Goal: Information Seeking & Learning: Learn about a topic

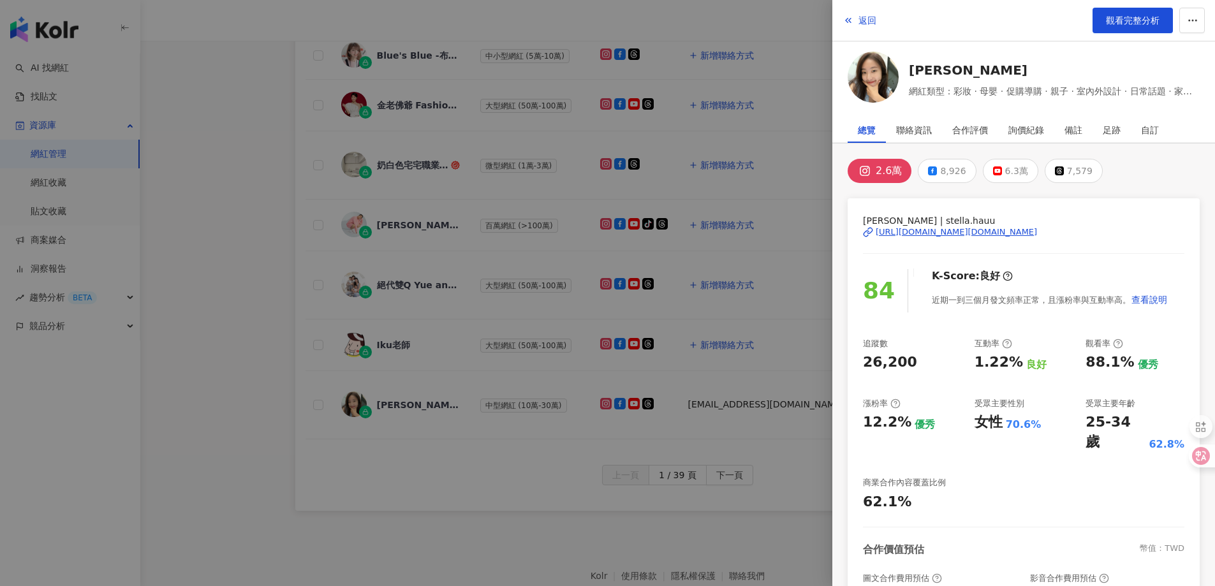
drag, startPoint x: 868, startPoint y: 23, endPoint x: 812, endPoint y: 64, distance: 69.4
click at [868, 22] on span "返回" at bounding box center [868, 20] width 18 height 10
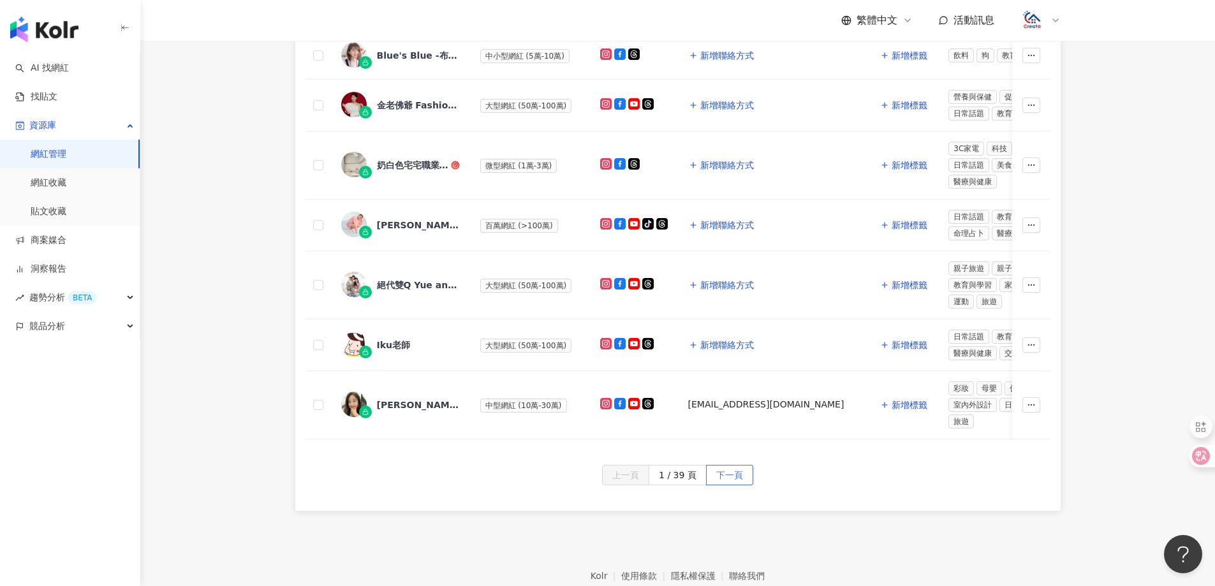
click at [731, 483] on span "下一頁" at bounding box center [729, 476] width 27 height 20
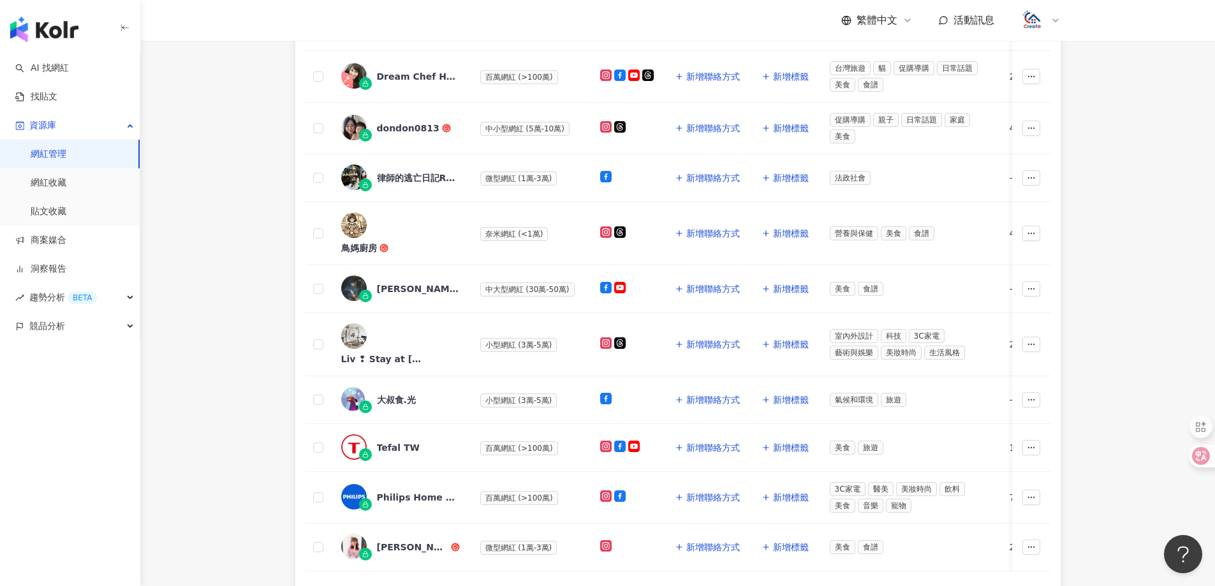
scroll to position [126, 0]
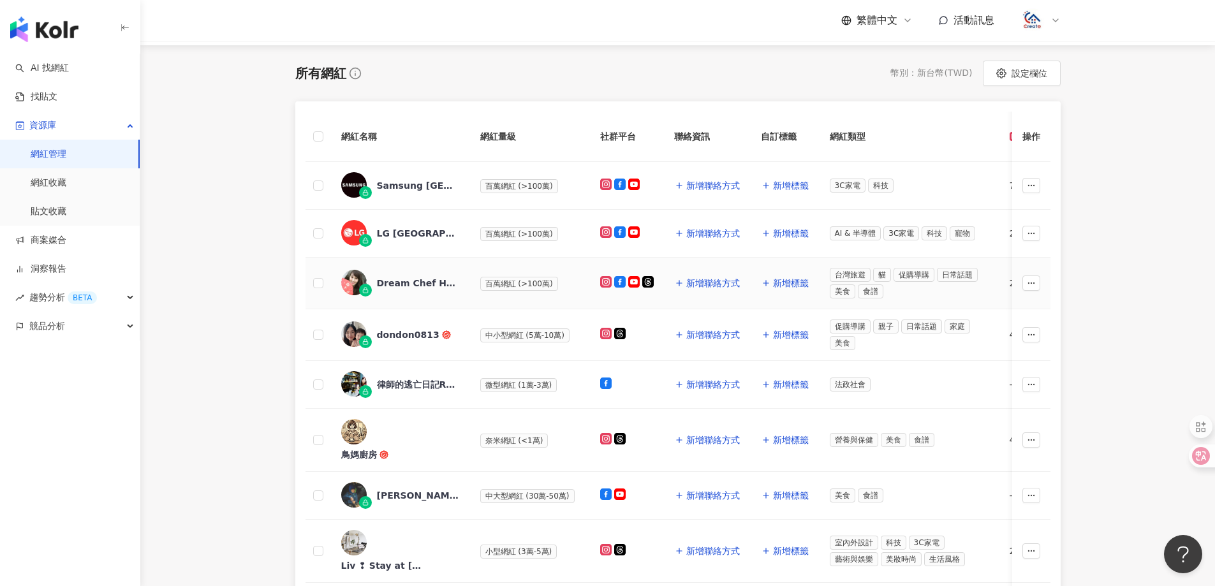
click at [401, 284] on div "Dream Chef Home 夢幻廚房在我家" at bounding box center [418, 283] width 83 height 13
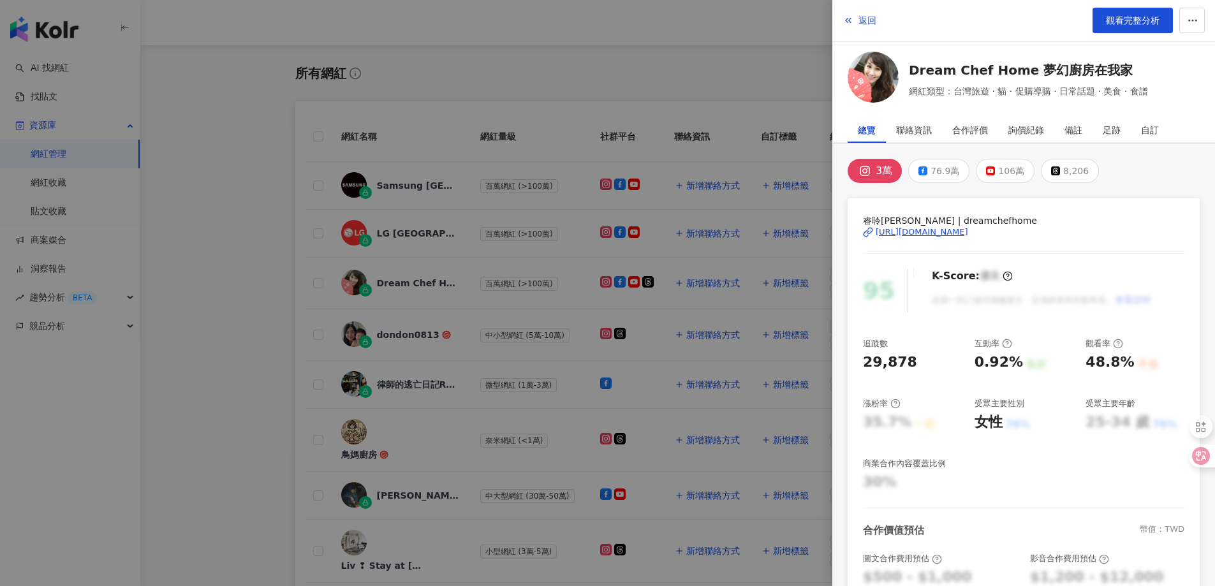
click at [917, 231] on div "[URL][DOMAIN_NAME]" at bounding box center [922, 231] width 92 height 11
click at [855, 20] on button "返回" at bounding box center [860, 21] width 34 height 26
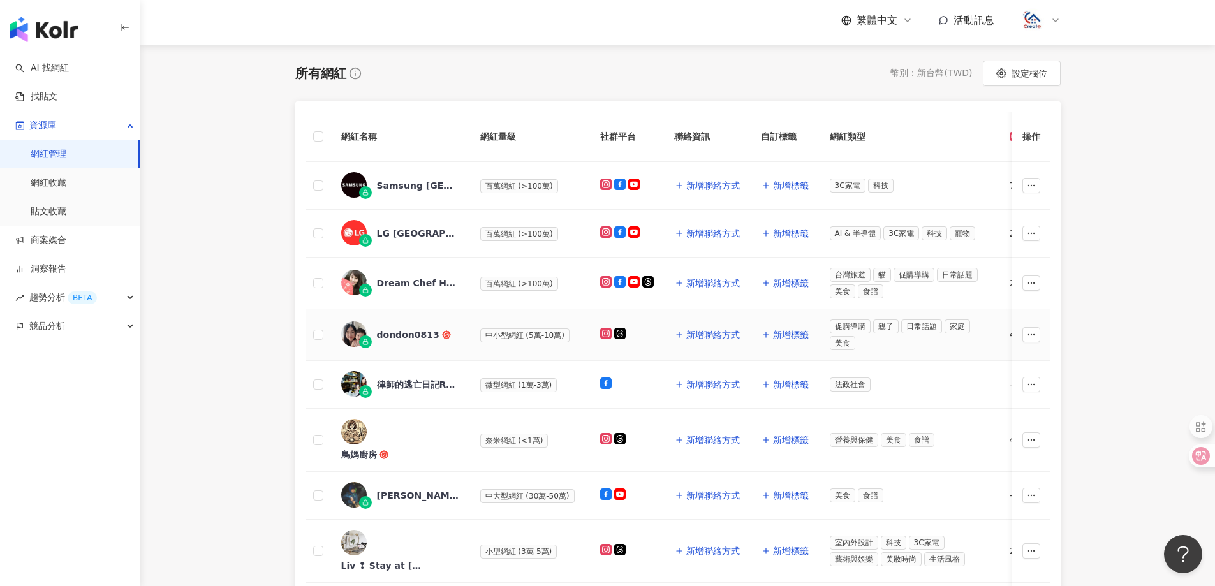
click at [404, 331] on div "dondon0813" at bounding box center [408, 335] width 63 height 13
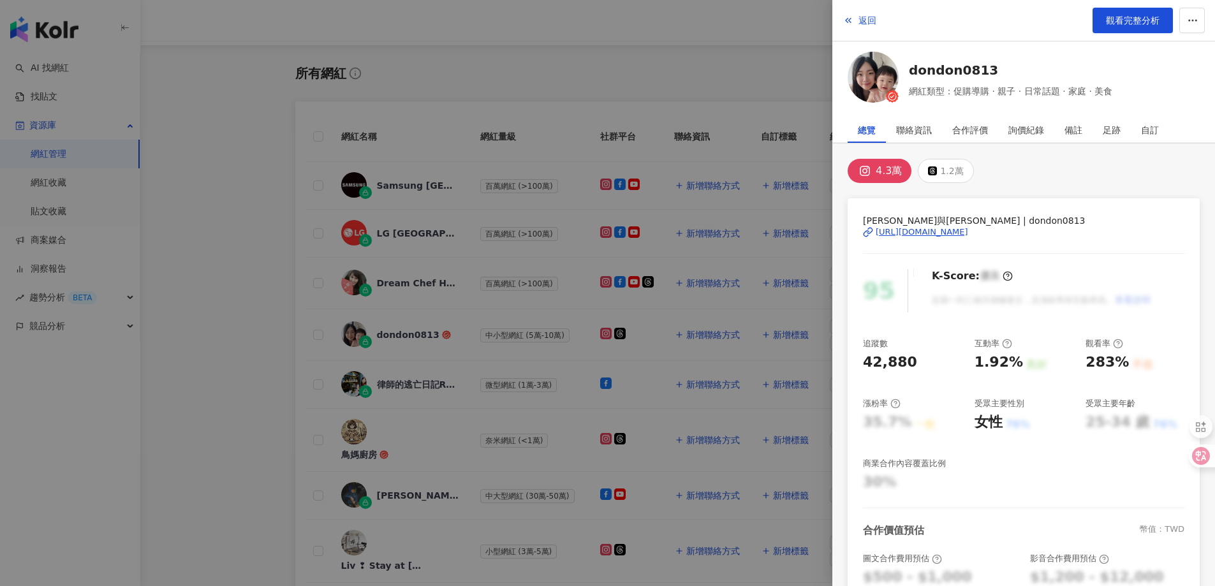
click at [915, 232] on div "[URL][DOMAIN_NAME]" at bounding box center [922, 231] width 92 height 11
drag, startPoint x: 852, startPoint y: 17, endPoint x: 859, endPoint y: 3, distance: 14.8
click at [852, 16] on icon "button" at bounding box center [848, 20] width 10 height 10
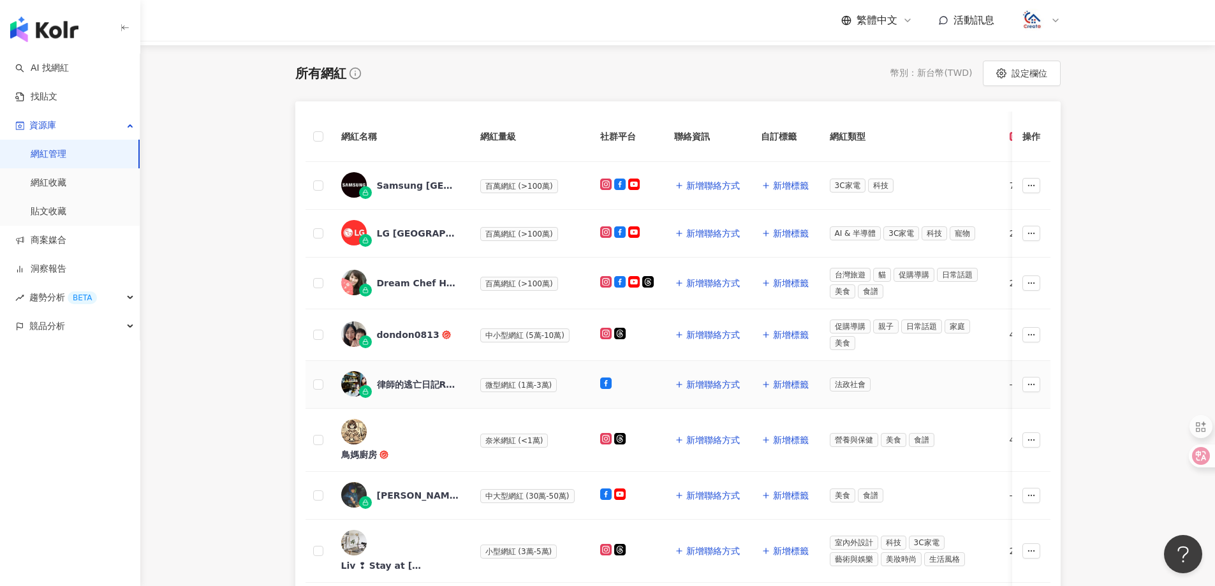
click at [404, 386] on div "律師的逃亡日記Running [PERSON_NAME] Diary—旅[DEMOGRAPHIC_DATA]律師[PERSON_NAME]" at bounding box center [418, 384] width 83 height 13
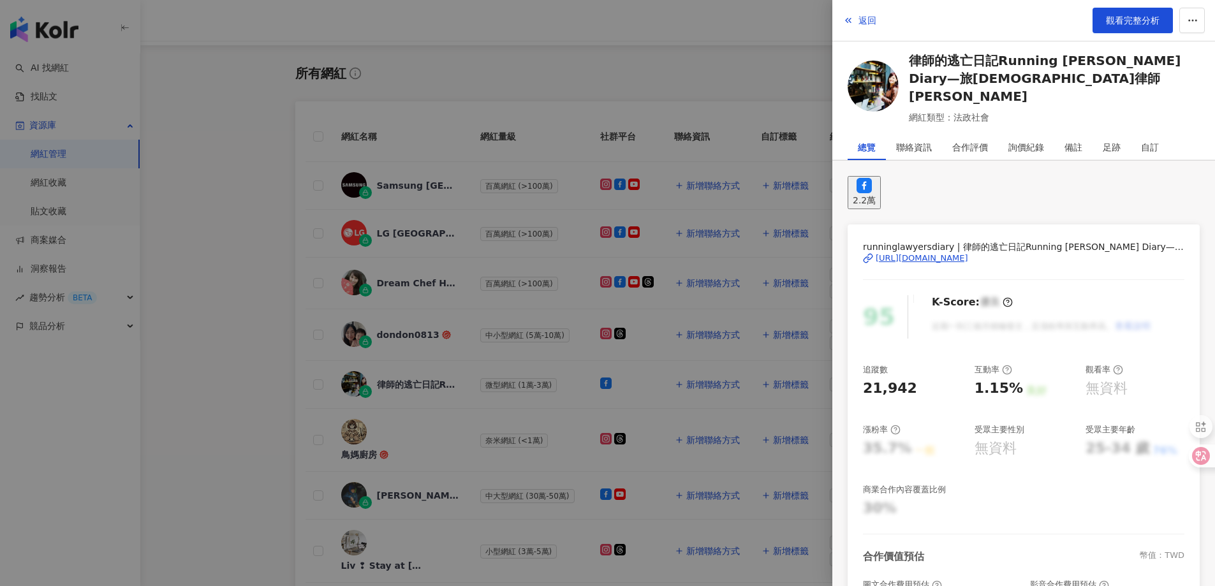
click at [899, 253] on div "[URL][DOMAIN_NAME]" at bounding box center [922, 258] width 92 height 11
click at [862, 21] on span "返回" at bounding box center [868, 20] width 18 height 10
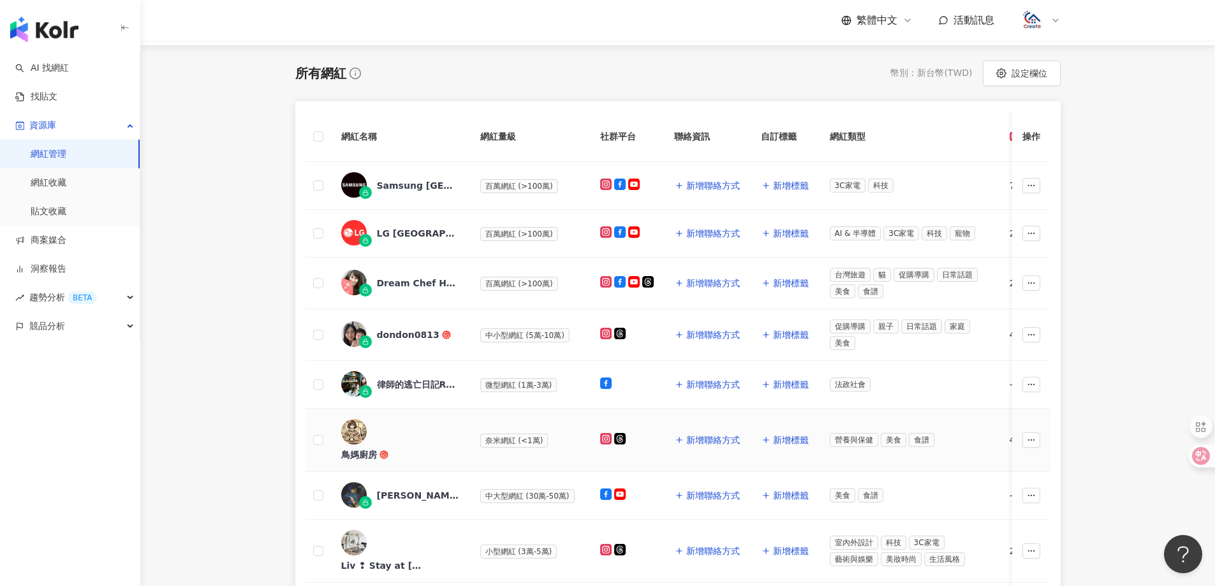
click at [377, 448] on div "鳥媽廚房" at bounding box center [359, 454] width 36 height 13
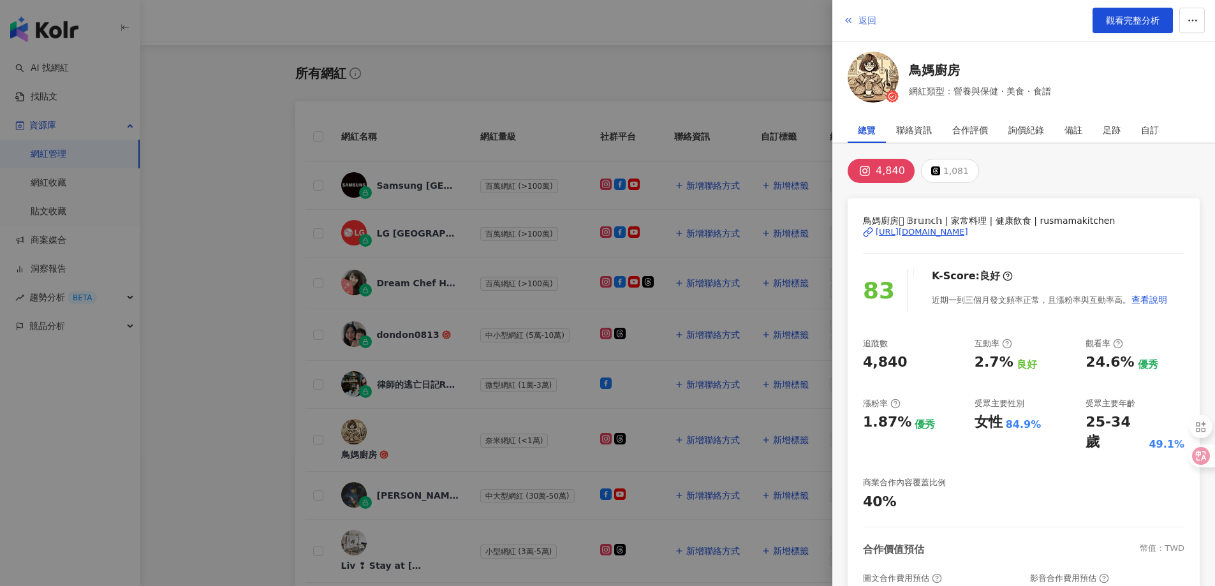
click at [869, 26] on span "返回" at bounding box center [868, 20] width 18 height 10
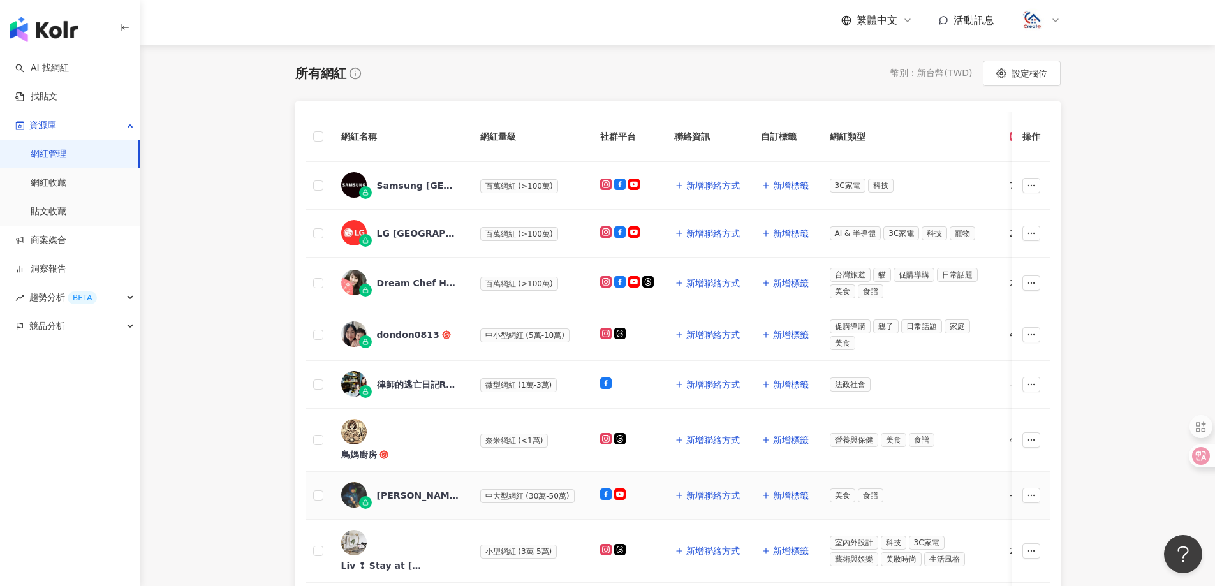
click at [415, 489] on div "[PERSON_NAME] 料理自學小天地" at bounding box center [418, 495] width 83 height 13
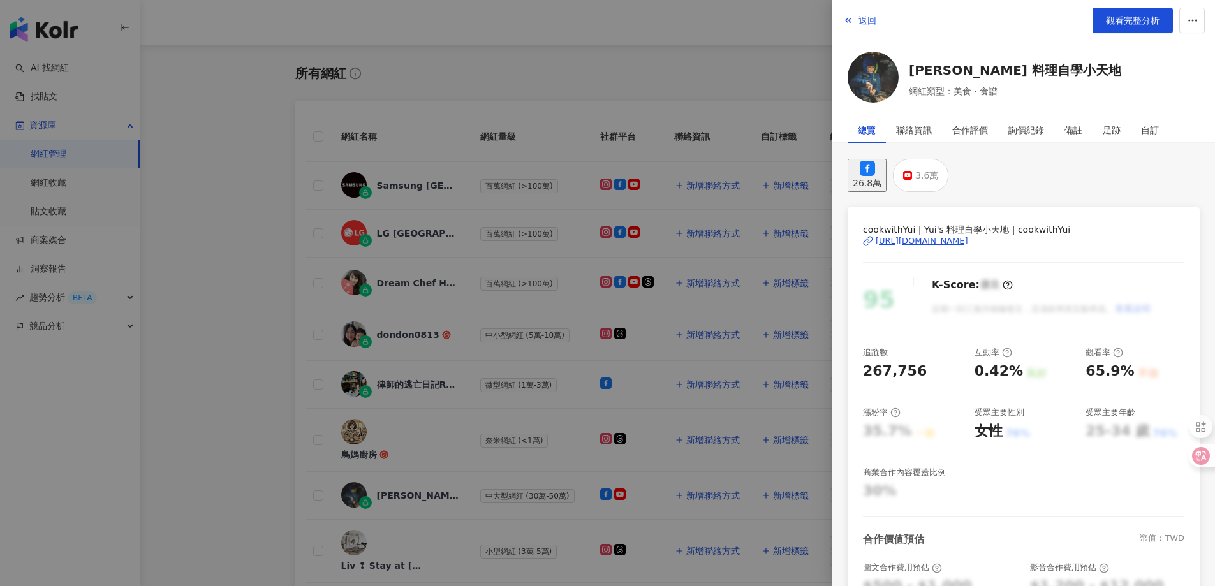
click at [968, 235] on div "[URL][DOMAIN_NAME]" at bounding box center [922, 240] width 92 height 11
click at [860, 23] on span "返回" at bounding box center [868, 20] width 18 height 10
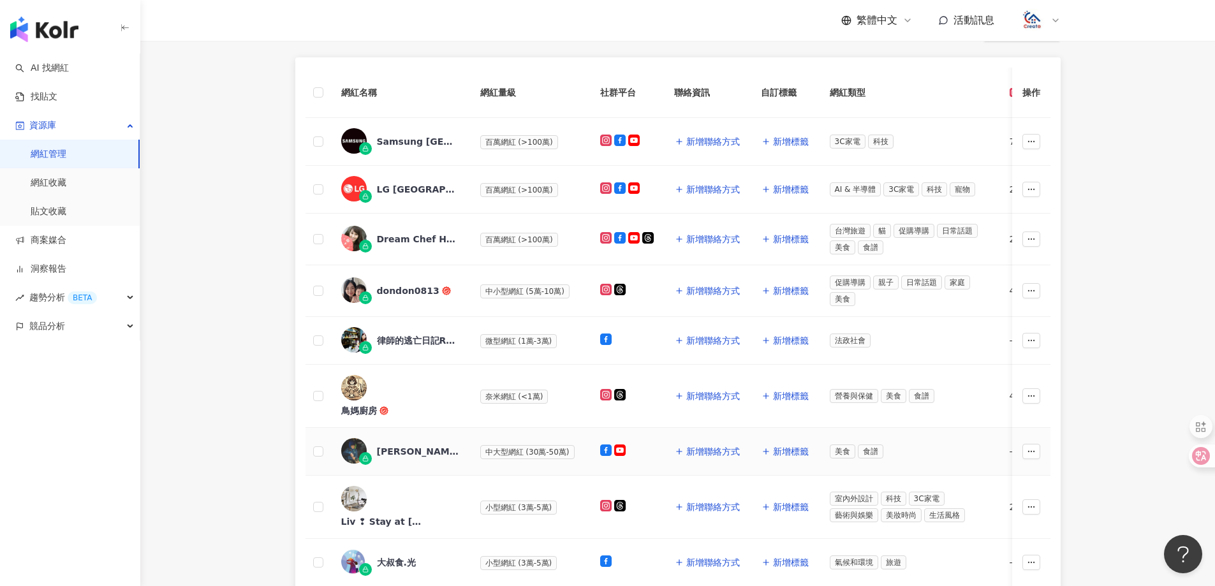
scroll to position [189, 0]
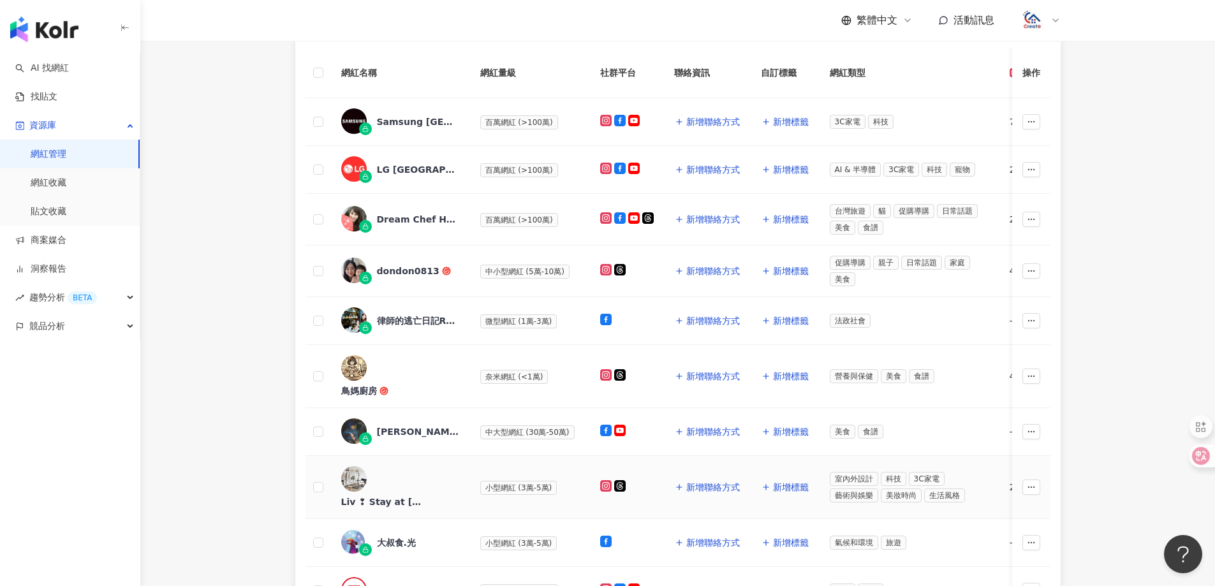
click at [413, 496] on div "Liv ❢ Stay at [GEOGRAPHIC_DATA]" at bounding box center [382, 502] width 83 height 13
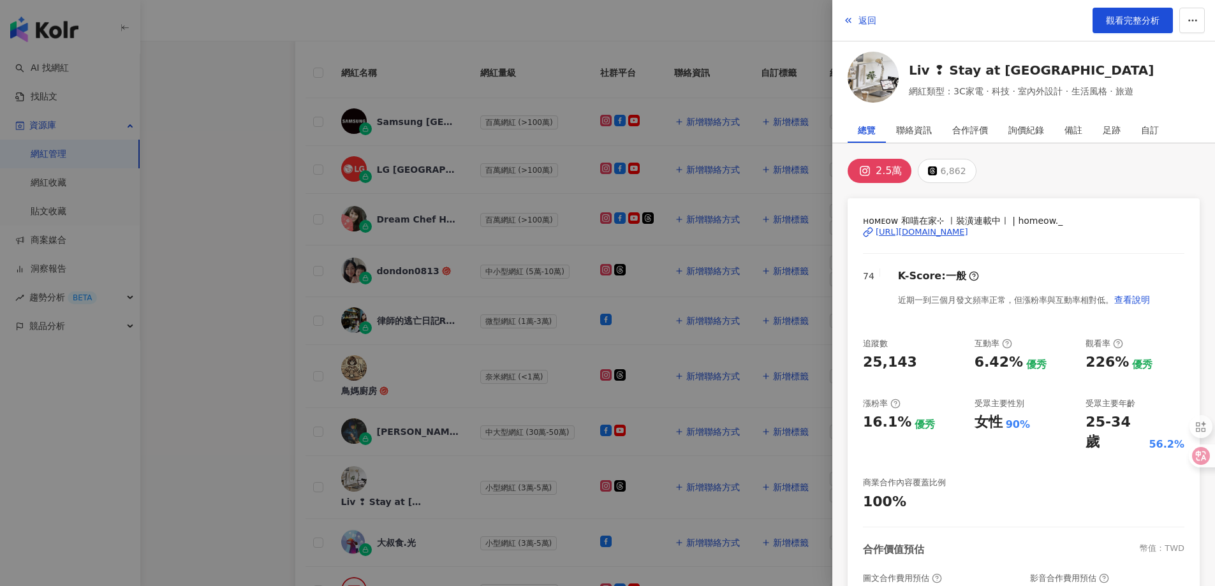
click at [968, 233] on div "[URL][DOMAIN_NAME]" at bounding box center [922, 231] width 92 height 11
click at [874, 22] on span "返回" at bounding box center [868, 20] width 18 height 10
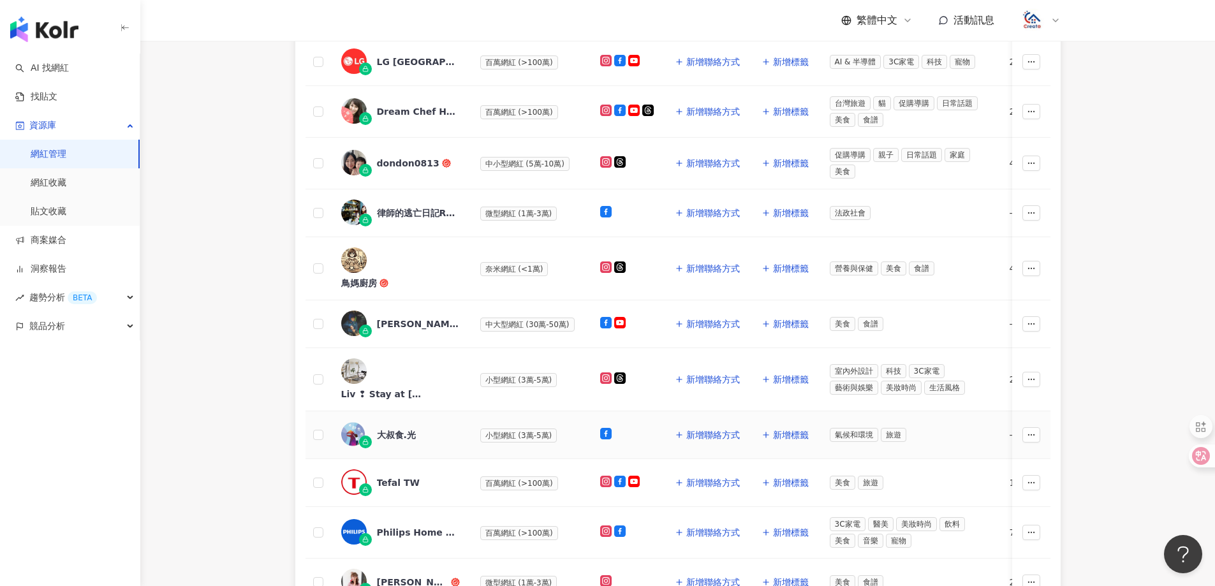
scroll to position [317, 0]
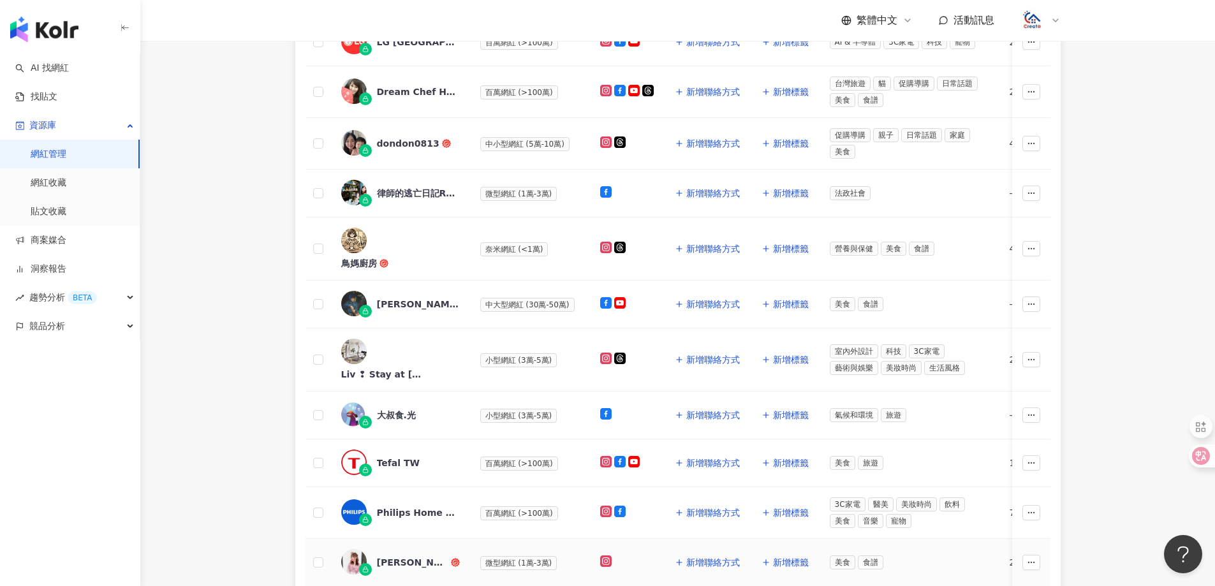
click at [400, 556] on div "[PERSON_NAME]逛吃逛🐰料理｜食譜｜美食開箱" at bounding box center [412, 562] width 71 height 13
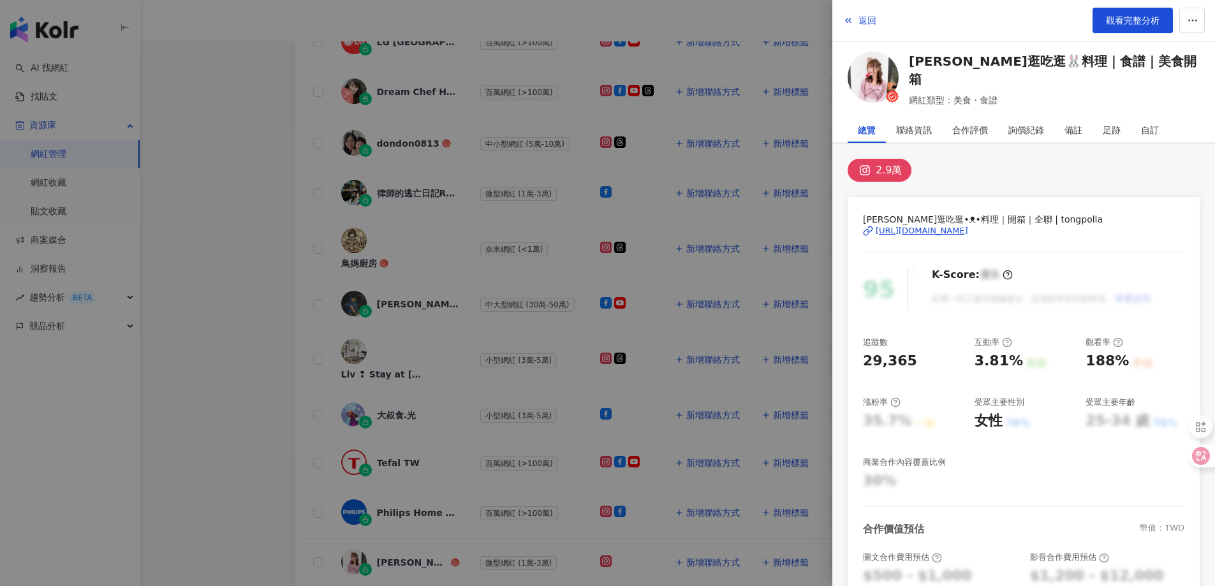
click at [903, 228] on div "[URL][DOMAIN_NAME]" at bounding box center [922, 230] width 92 height 11
click at [864, 27] on button "返回" at bounding box center [860, 21] width 34 height 26
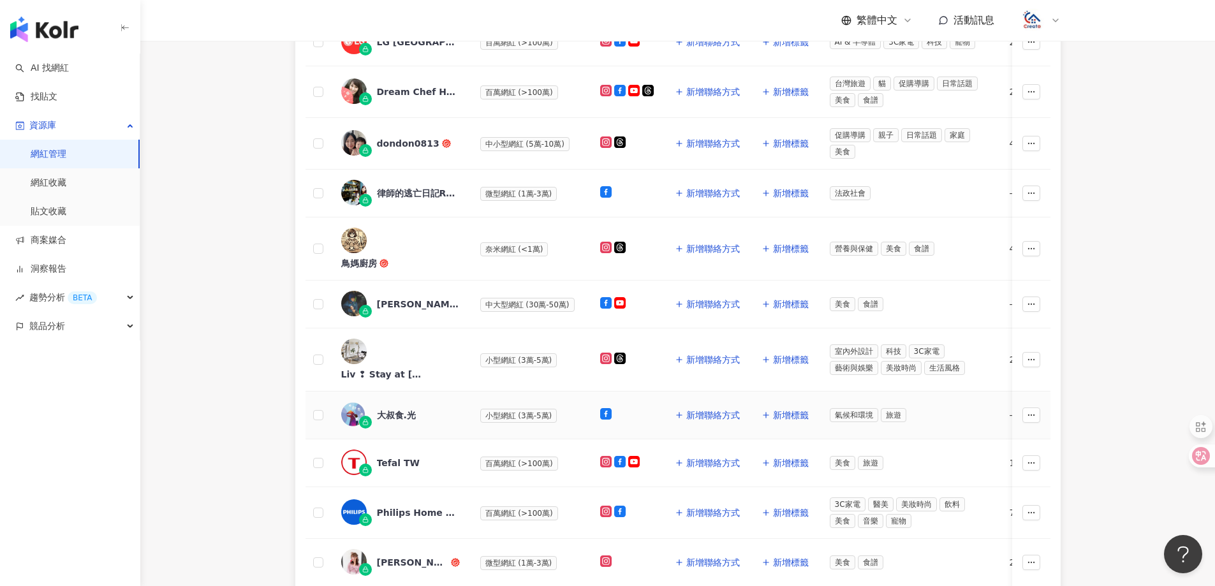
click at [382, 409] on div "大叔食.光" at bounding box center [396, 415] width 39 height 13
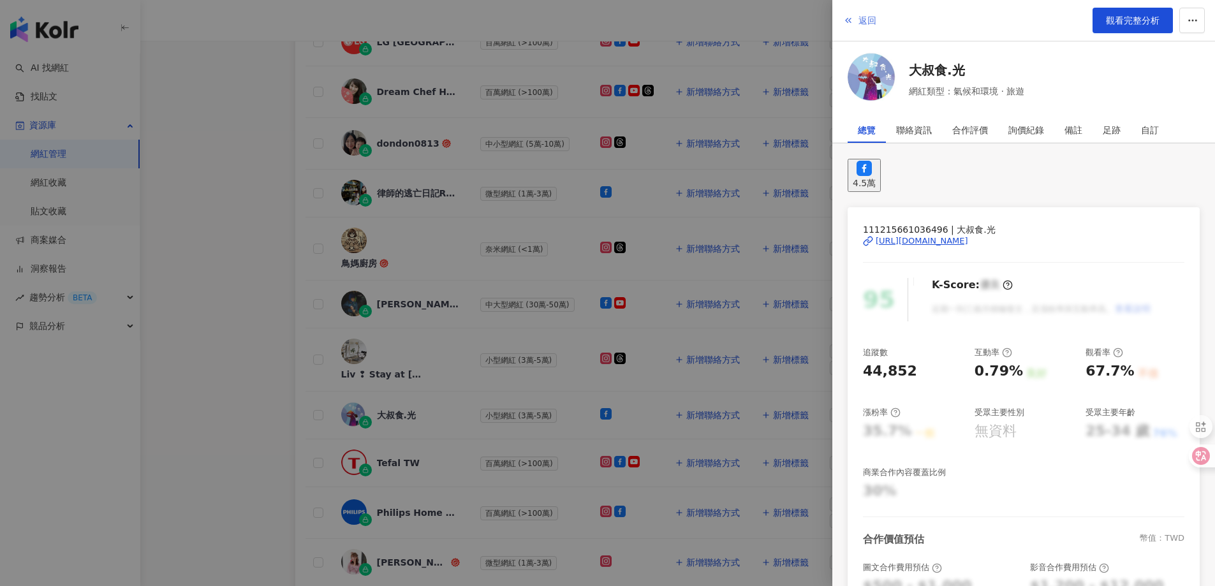
click at [870, 21] on span "返回" at bounding box center [868, 20] width 18 height 10
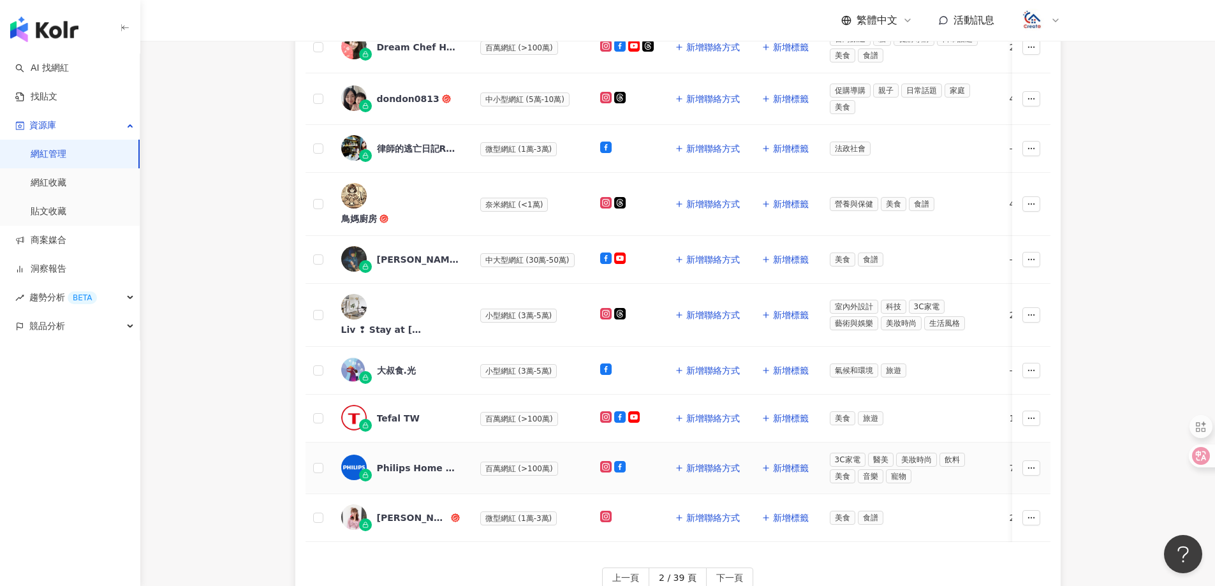
scroll to position [381, 0]
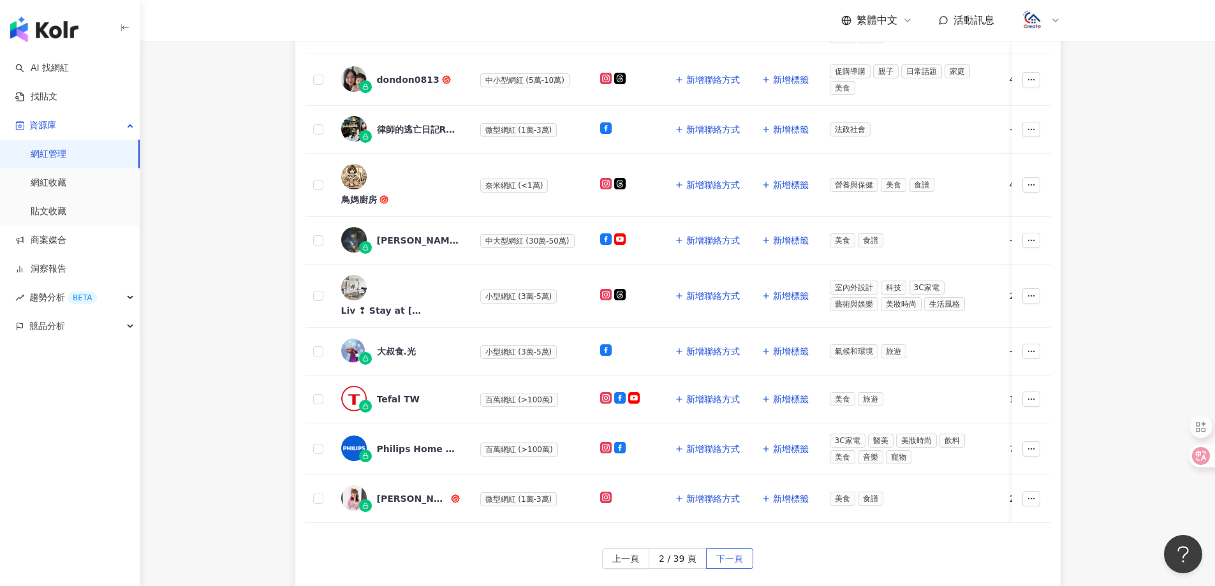
click at [746, 549] on button "下一頁" at bounding box center [729, 559] width 47 height 20
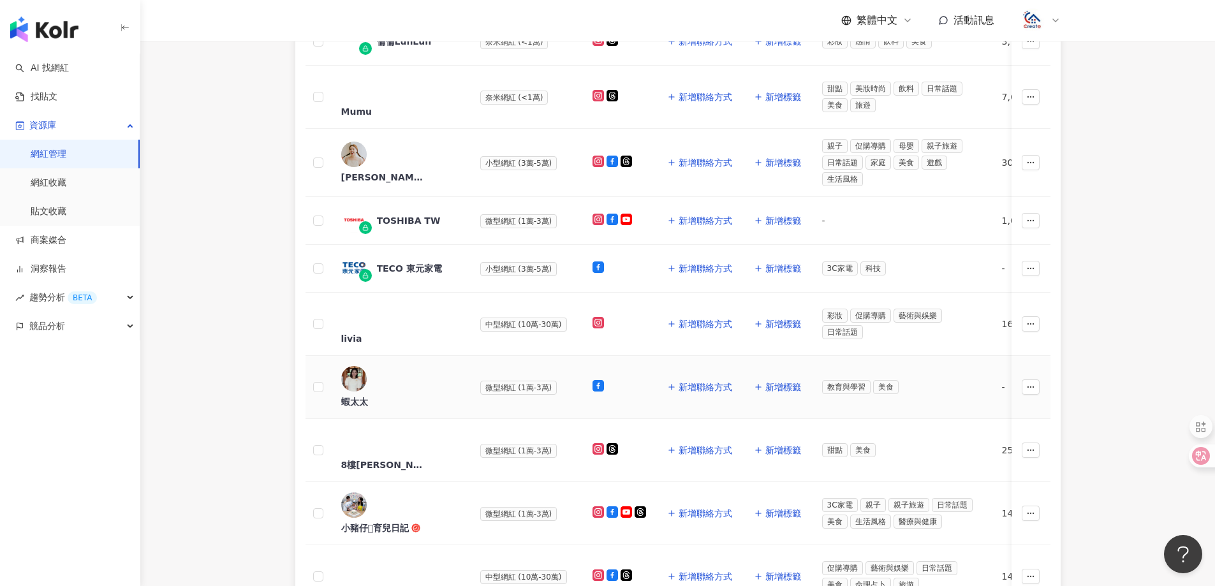
scroll to position [0, 0]
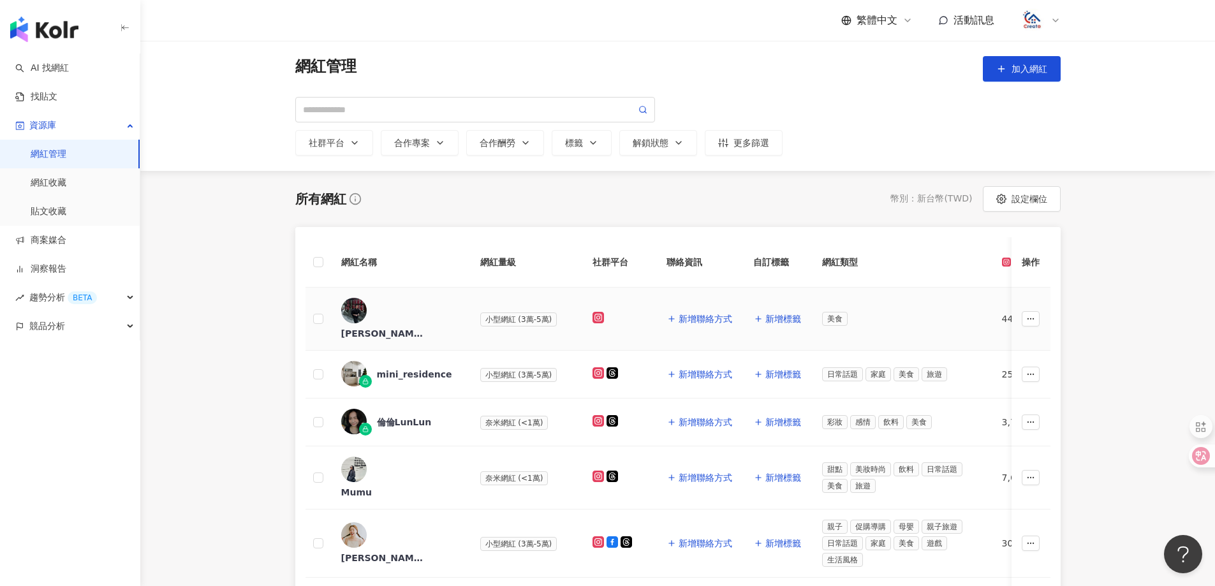
click at [388, 327] on div "[PERSON_NAME]" at bounding box center [382, 333] width 83 height 13
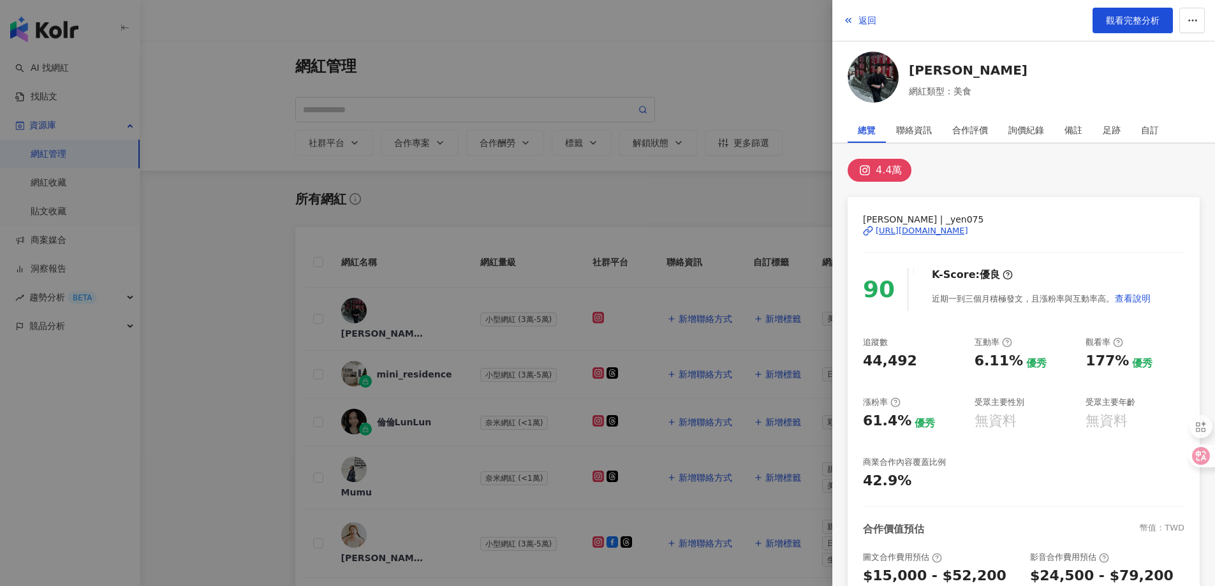
click at [959, 228] on div "[URL][DOMAIN_NAME]" at bounding box center [922, 230] width 92 height 11
click at [862, 24] on span "返回" at bounding box center [868, 20] width 18 height 10
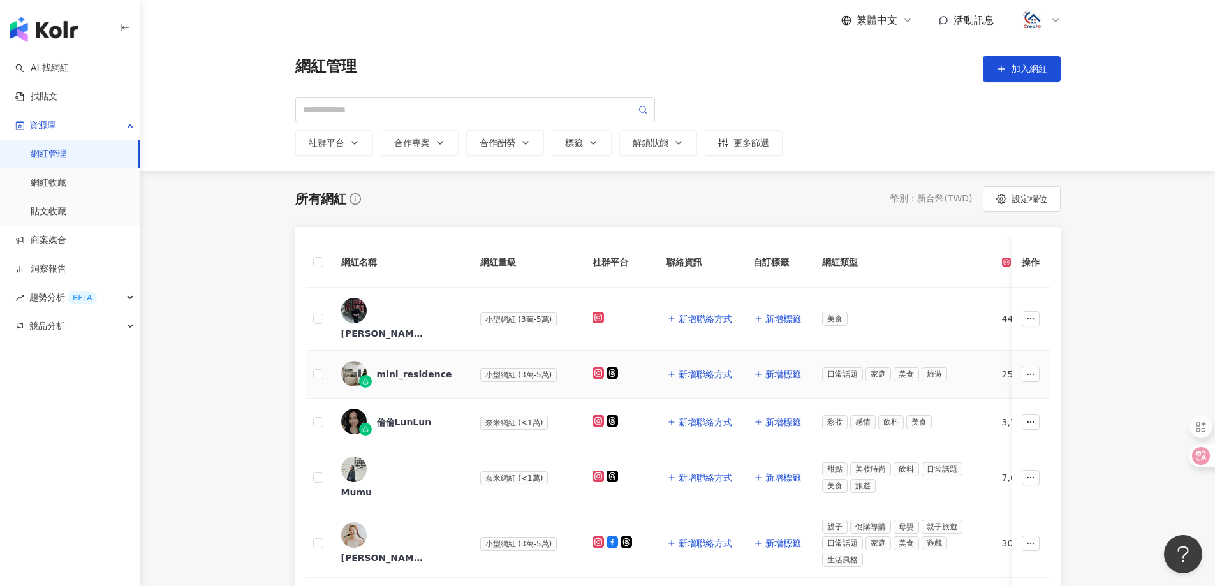
click at [432, 368] on div "mini_residence" at bounding box center [414, 374] width 75 height 13
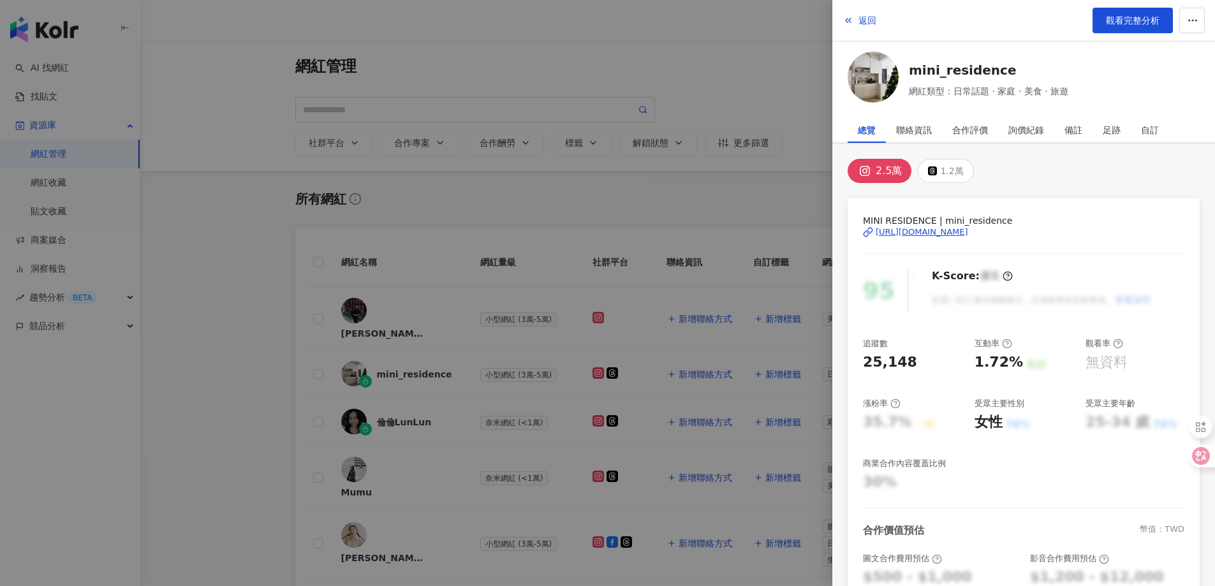
click at [933, 233] on div "[URL][DOMAIN_NAME]" at bounding box center [922, 231] width 92 height 11
click at [1007, 67] on link "mini_residence" at bounding box center [988, 70] width 159 height 18
click at [968, 226] on div "[URL][DOMAIN_NAME]" at bounding box center [922, 231] width 92 height 11
click at [872, 20] on span "返回" at bounding box center [868, 20] width 18 height 10
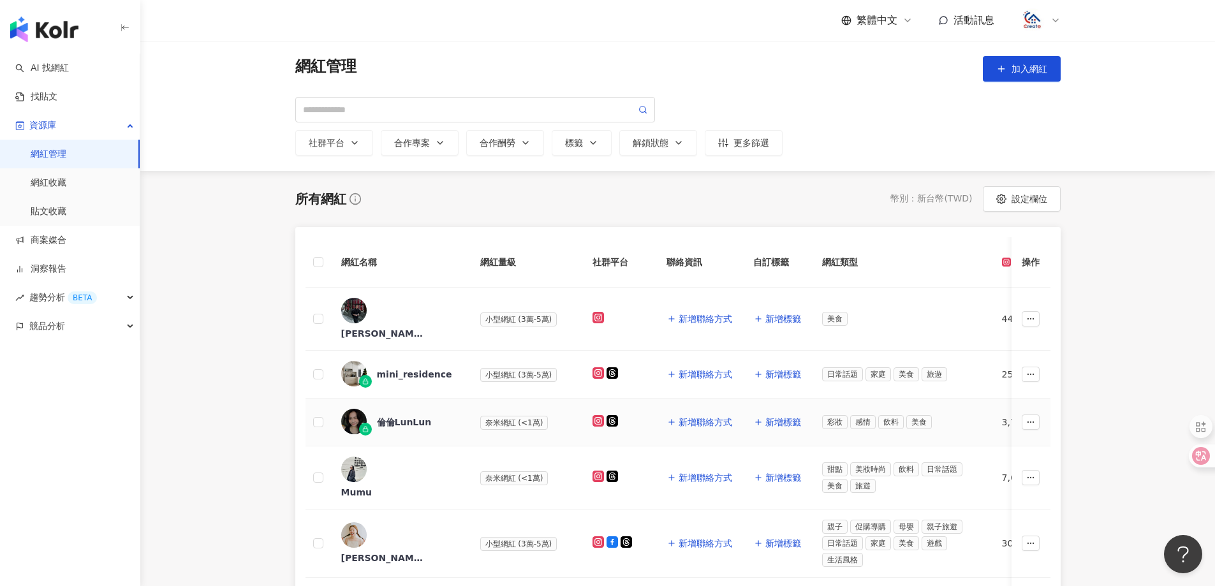
click at [398, 416] on div "倫倫LunLun" at bounding box center [404, 422] width 55 height 13
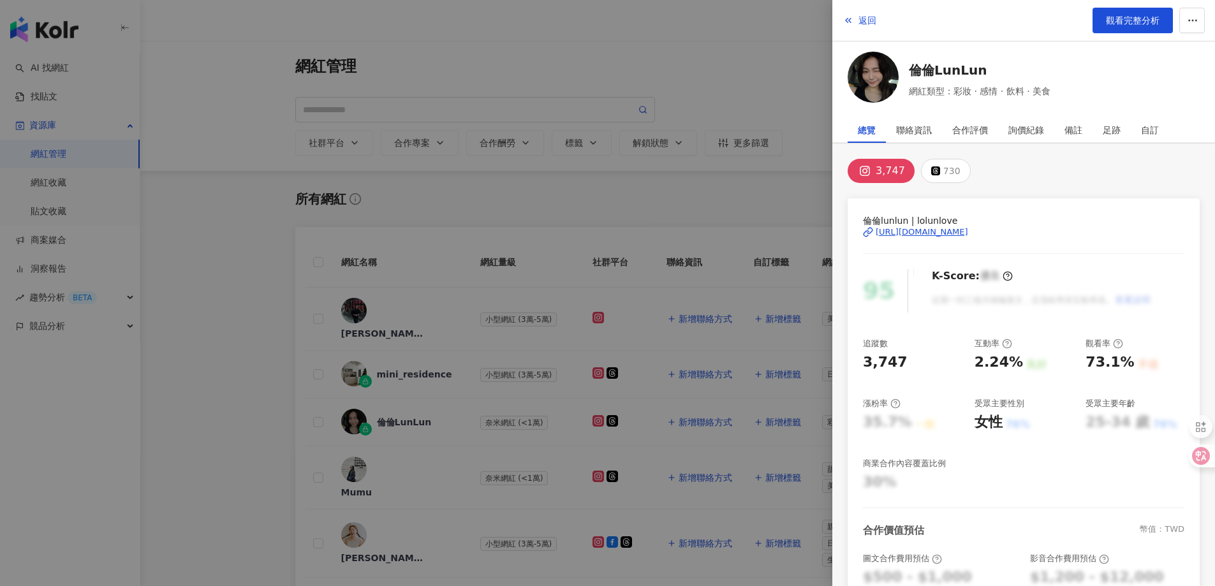
click at [933, 233] on div "[URL][DOMAIN_NAME]" at bounding box center [922, 231] width 92 height 11
click at [863, 13] on button "返回" at bounding box center [860, 21] width 34 height 26
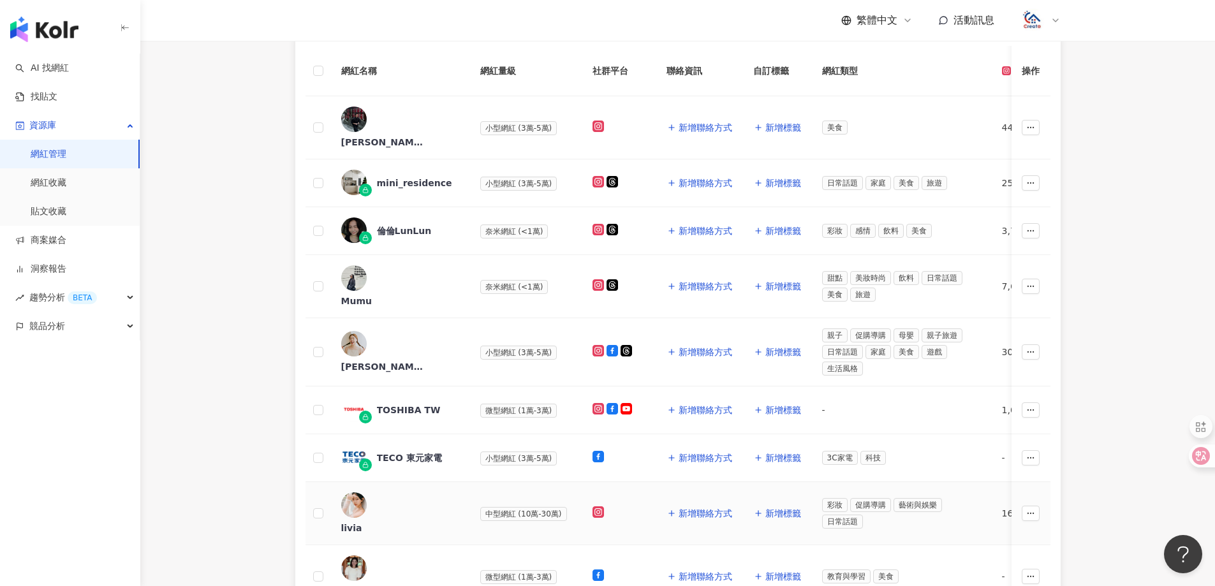
scroll to position [255, 0]
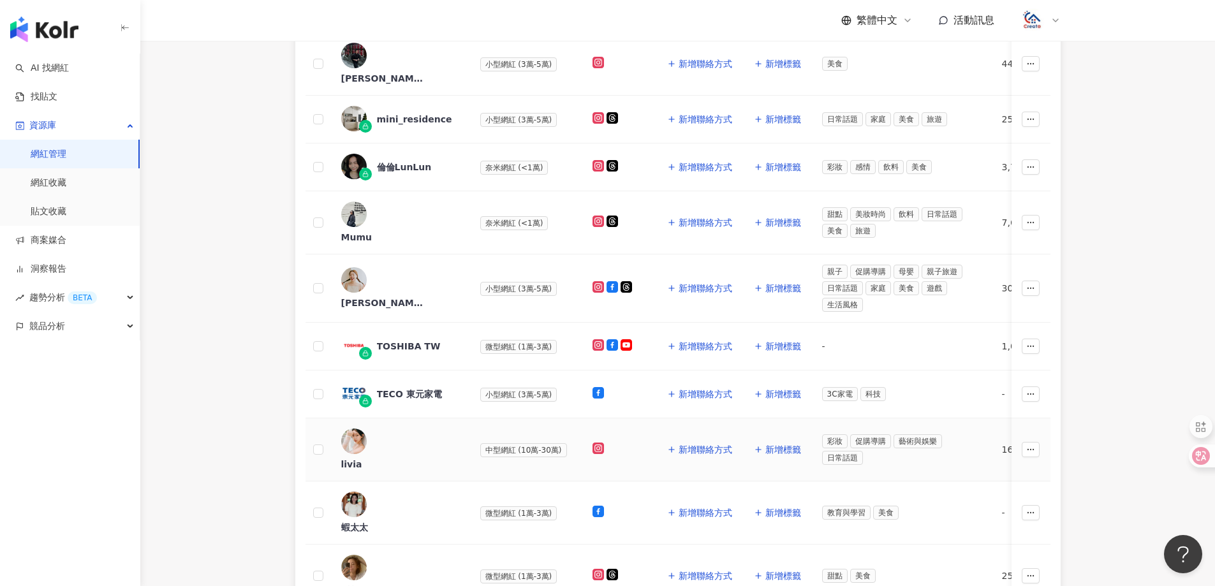
click at [362, 458] on div "livia" at bounding box center [351, 464] width 21 height 13
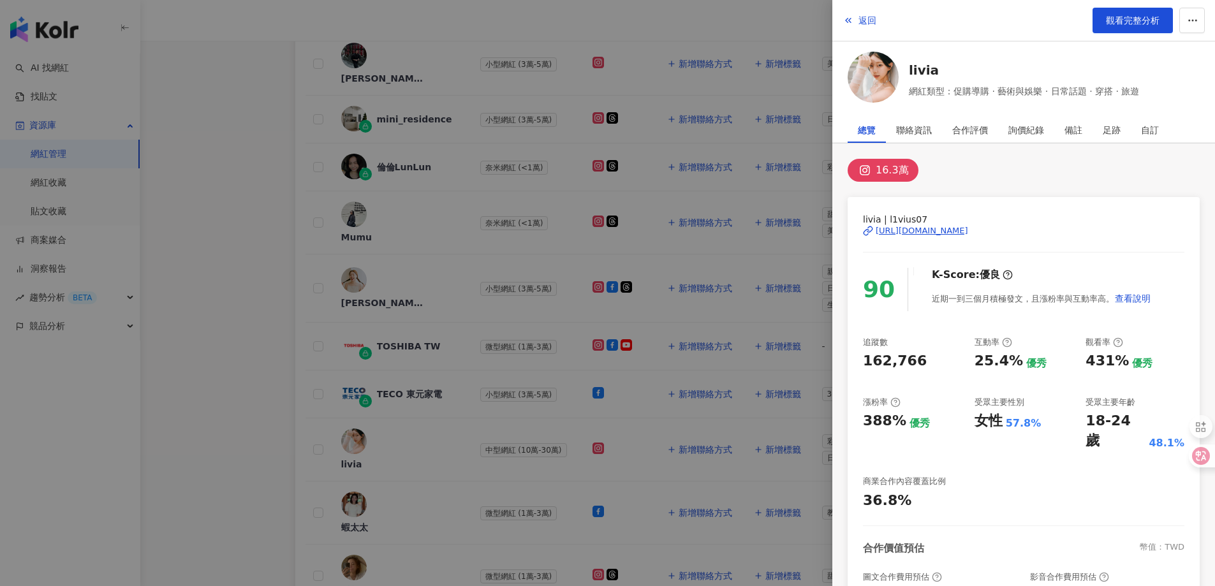
click at [965, 227] on div "[URL][DOMAIN_NAME]" at bounding box center [922, 230] width 92 height 11
click at [863, 22] on span "返回" at bounding box center [868, 20] width 18 height 10
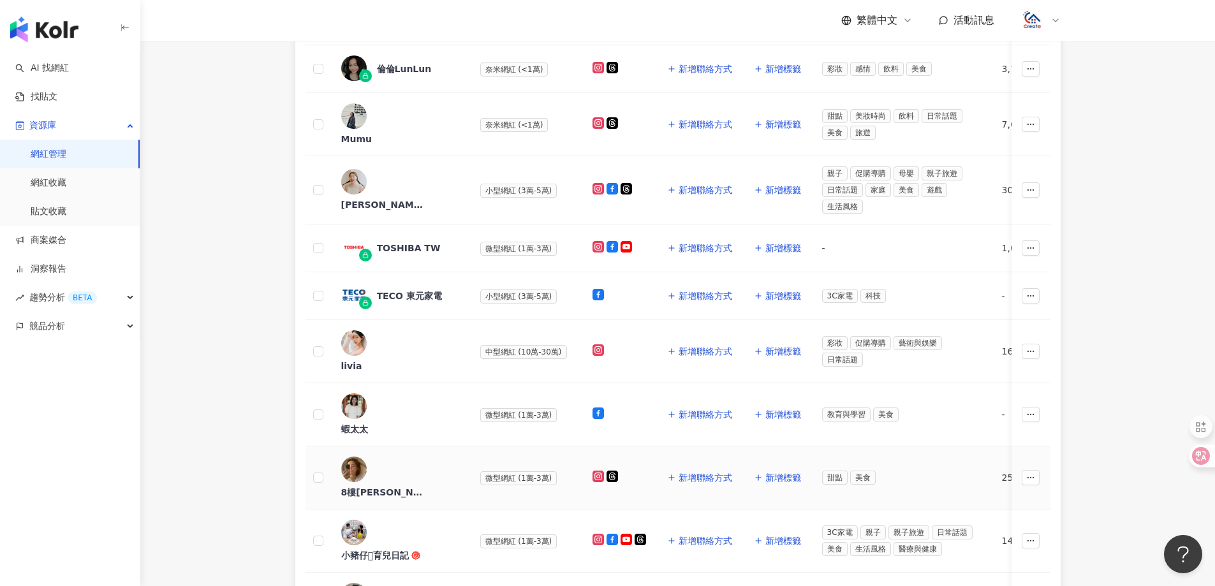
scroll to position [383, 0]
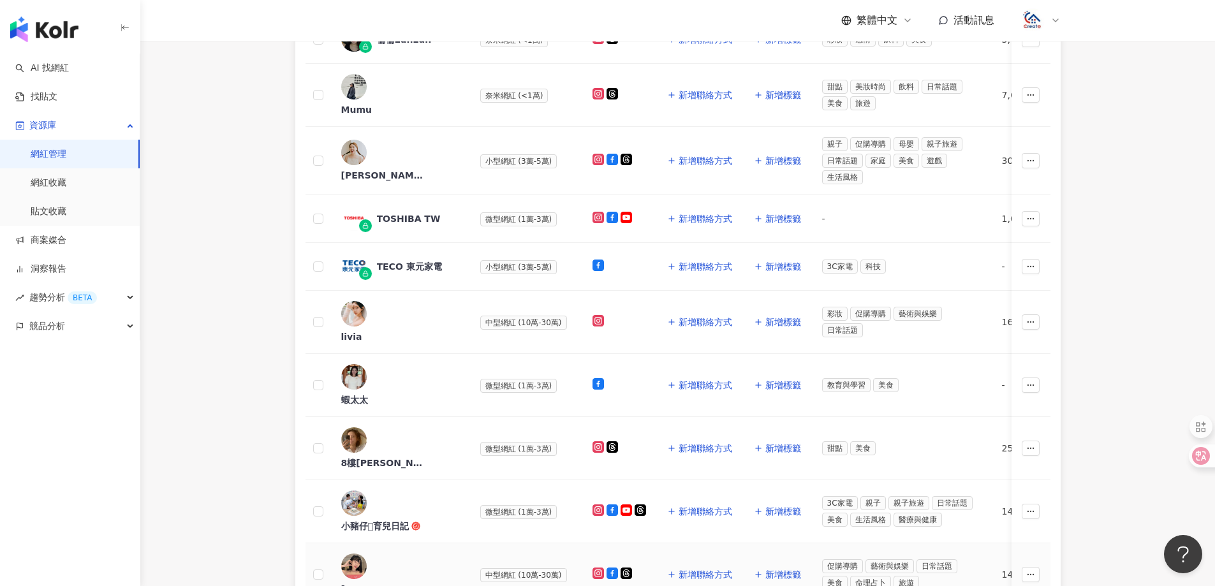
click at [400, 583] on div "[PERSON_NAME]" at bounding box center [382, 589] width 83 height 13
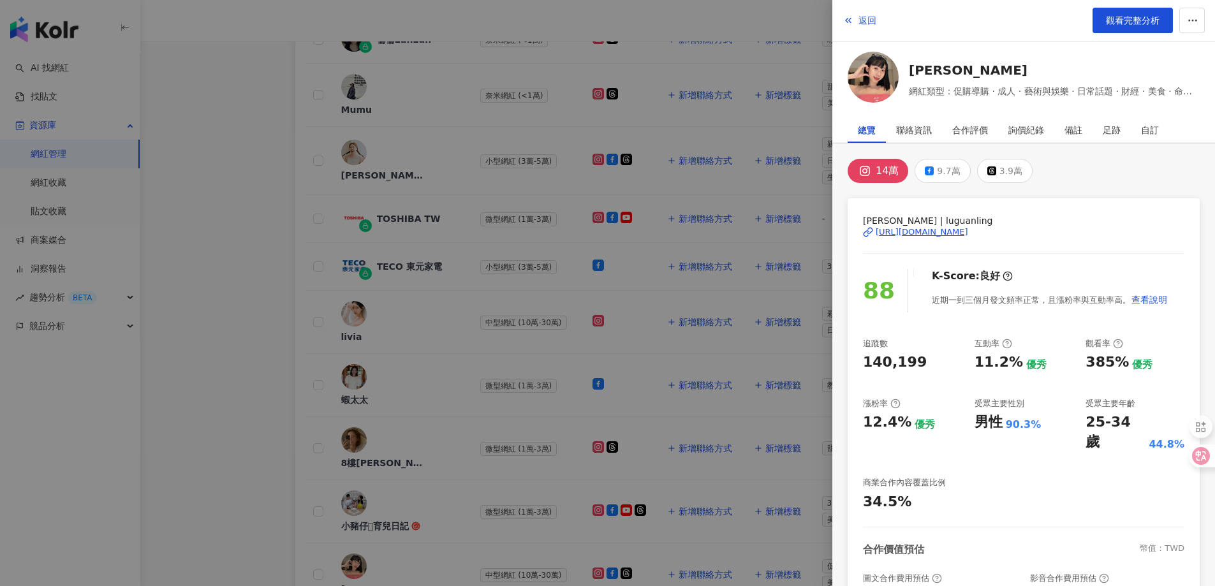
click at [955, 232] on div "[URL][DOMAIN_NAME]" at bounding box center [922, 231] width 92 height 11
click at [861, 20] on span "返回" at bounding box center [868, 20] width 18 height 10
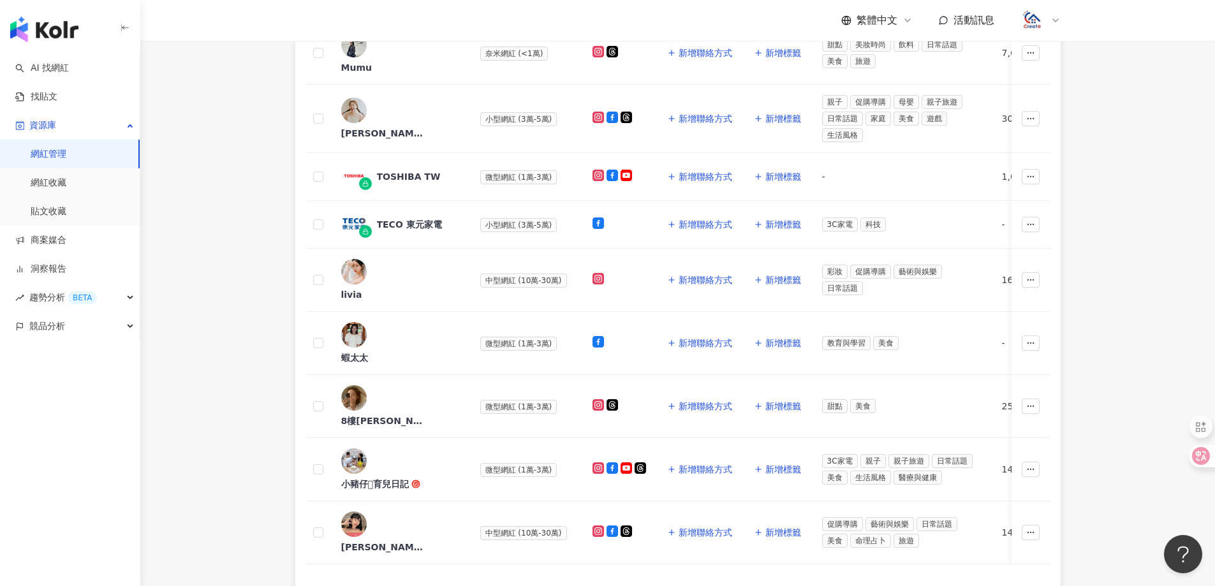
scroll to position [447, 0]
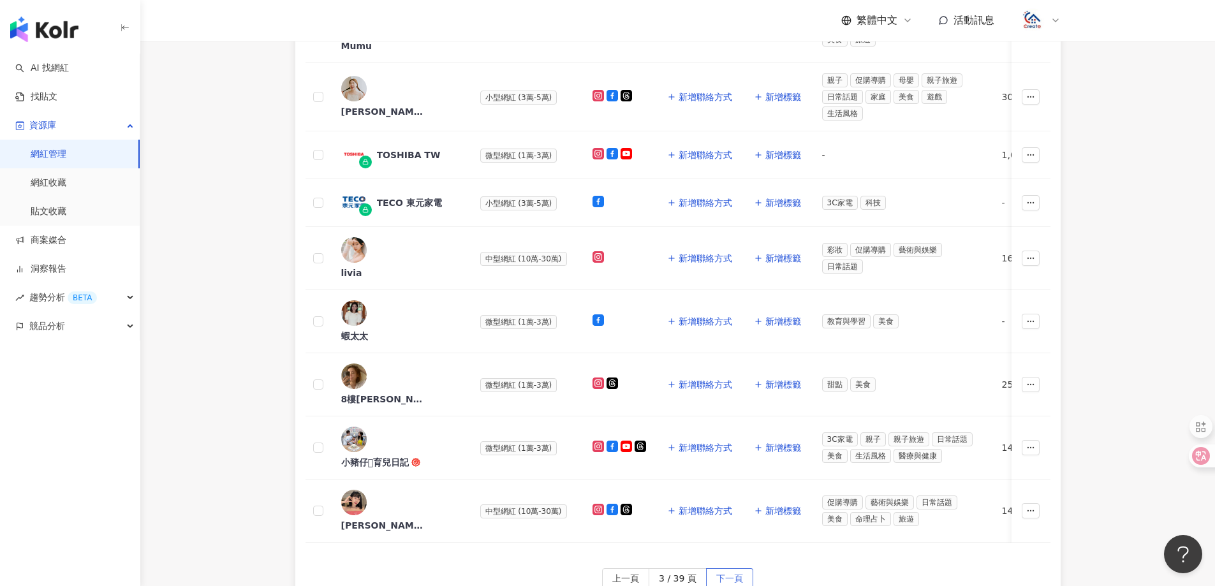
click at [735, 569] on span "下一頁" at bounding box center [729, 579] width 27 height 20
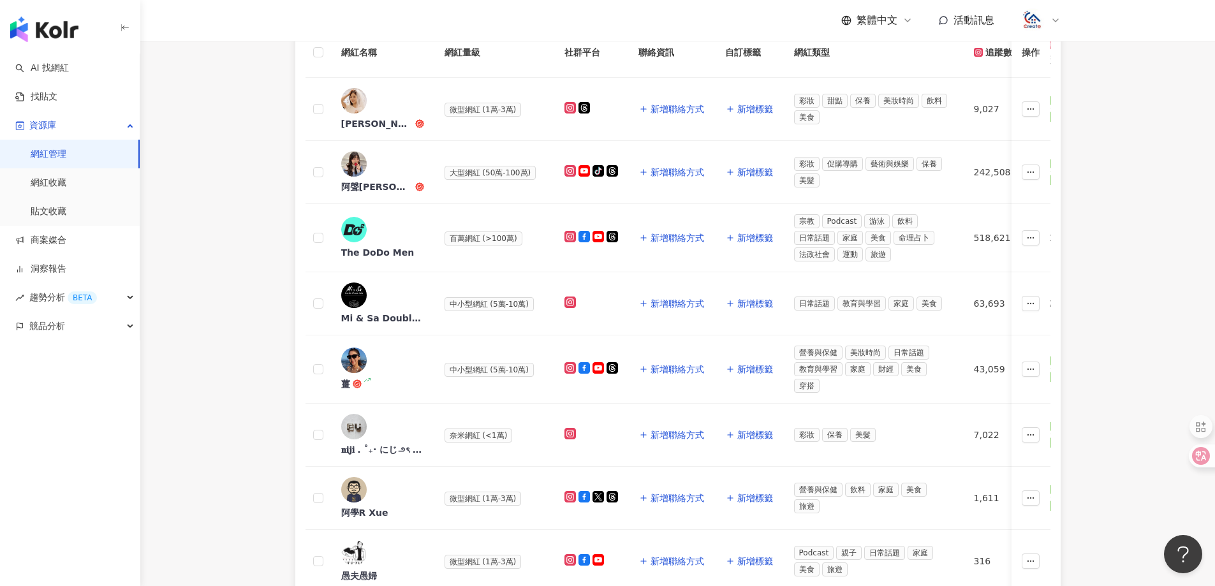
scroll to position [0, 0]
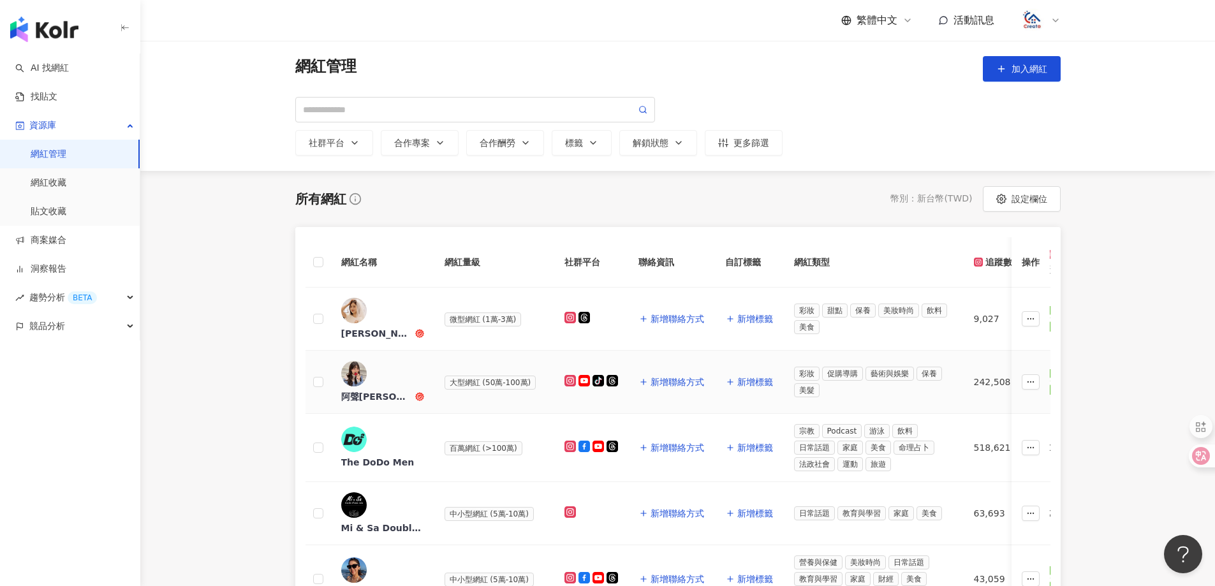
click at [413, 390] on div "阿聲[PERSON_NAME]" at bounding box center [376, 396] width 71 height 13
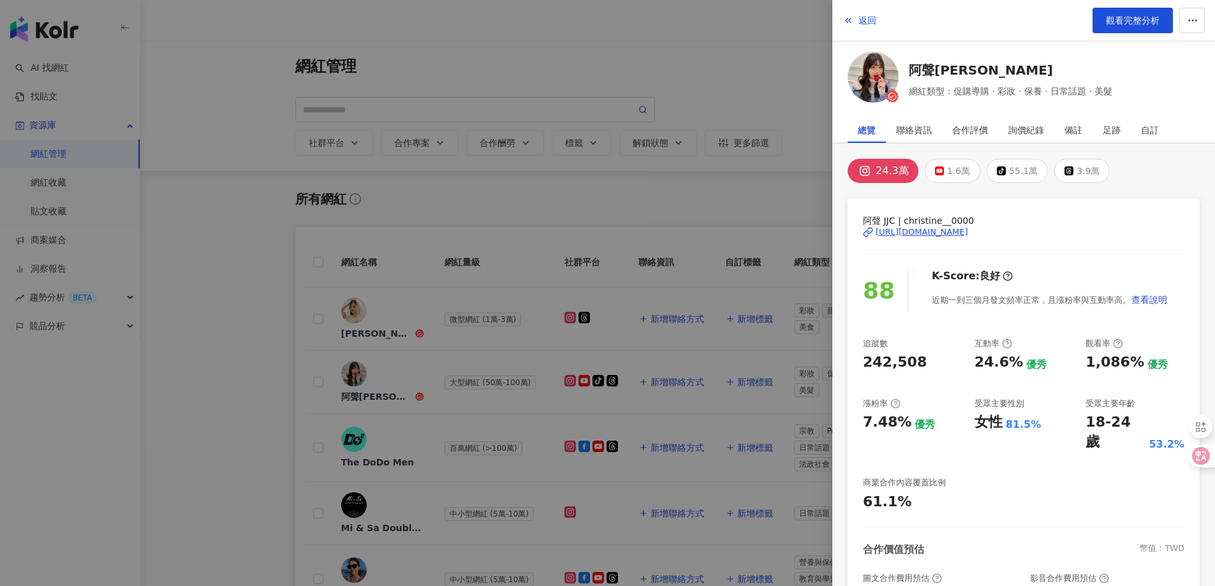
click at [953, 235] on div "[URL][DOMAIN_NAME]" at bounding box center [922, 231] width 92 height 11
click at [873, 18] on span "返回" at bounding box center [868, 20] width 18 height 10
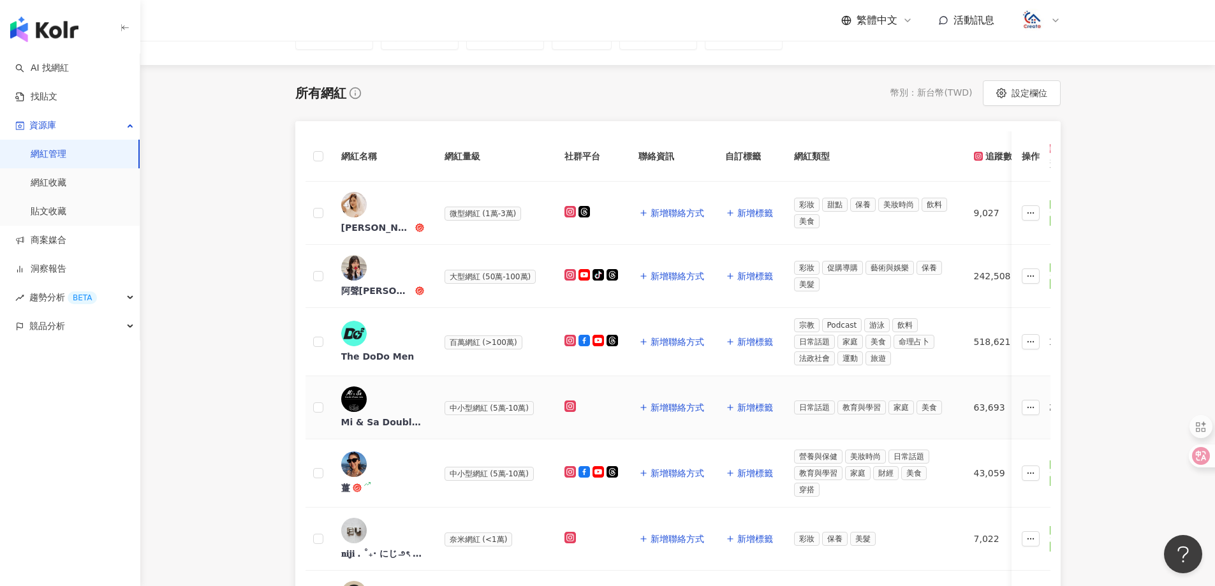
scroll to position [128, 0]
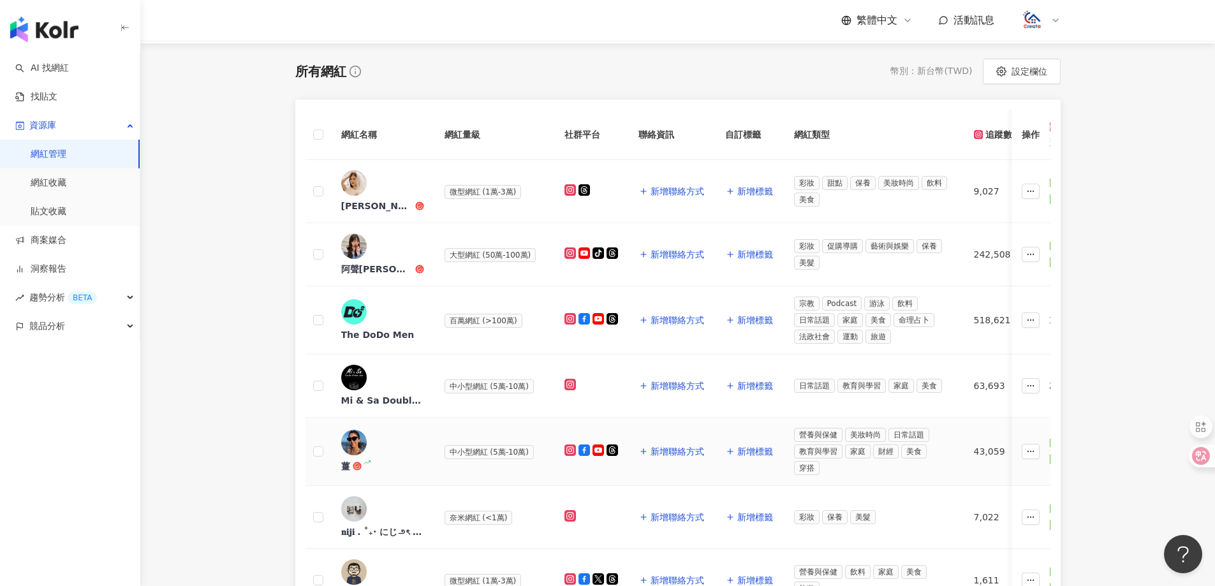
click at [350, 460] on div "薑" at bounding box center [345, 466] width 9 height 13
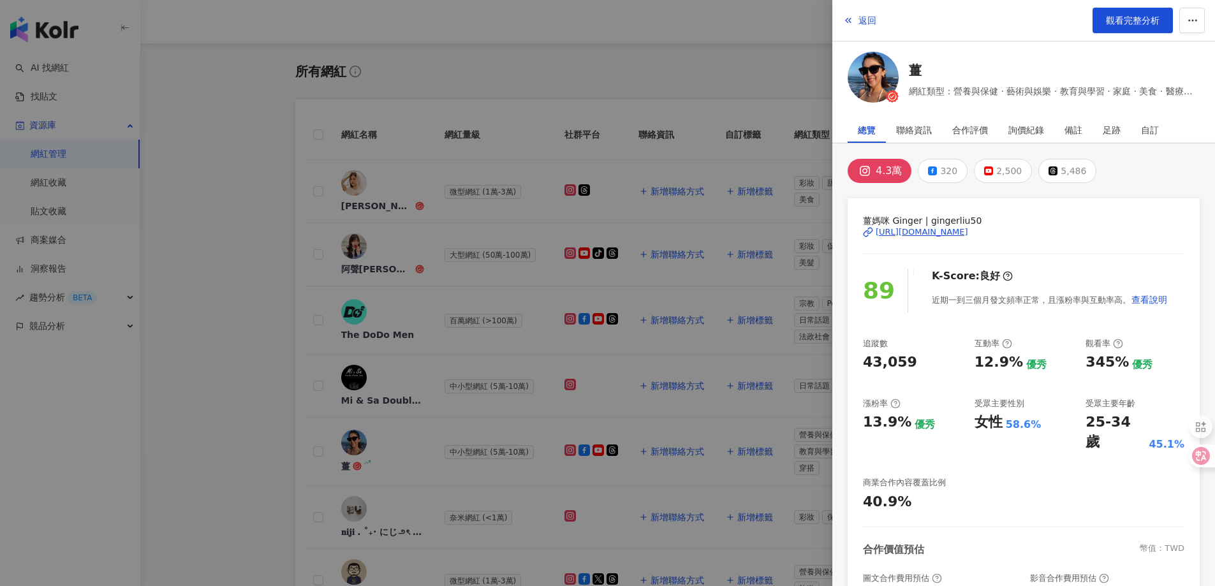
click at [928, 234] on div "[URL][DOMAIN_NAME]" at bounding box center [922, 231] width 92 height 11
click at [857, 26] on button "返回" at bounding box center [860, 21] width 34 height 26
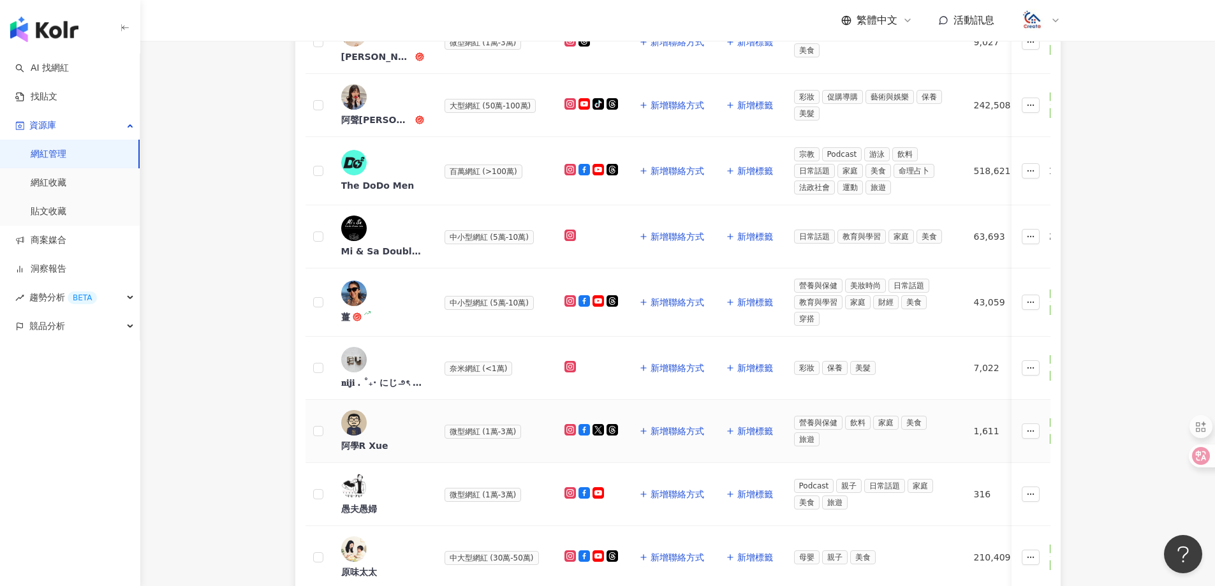
scroll to position [319, 0]
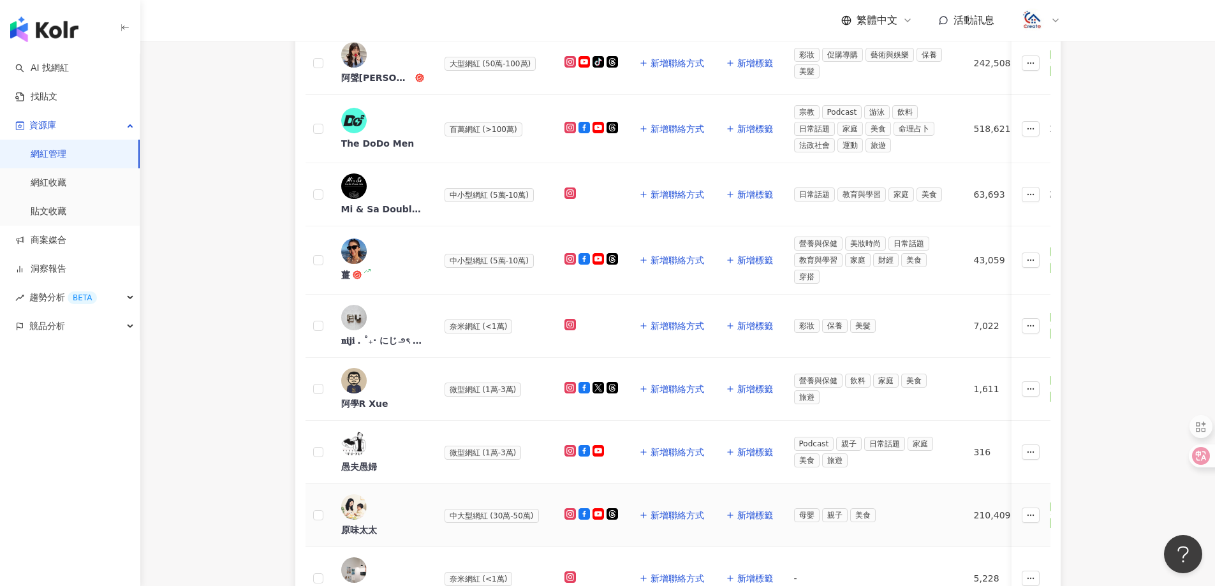
click at [377, 524] on div "原味太太" at bounding box center [359, 530] width 36 height 13
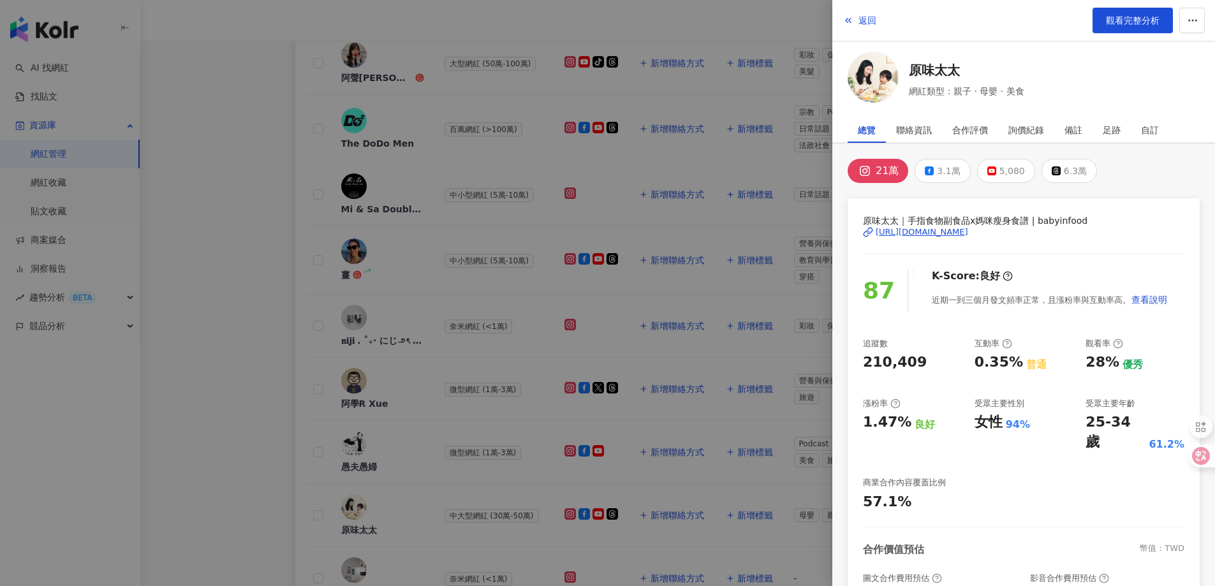
click at [919, 233] on div "[URL][DOMAIN_NAME]" at bounding box center [922, 231] width 92 height 11
click at [868, 15] on span "返回" at bounding box center [868, 20] width 18 height 10
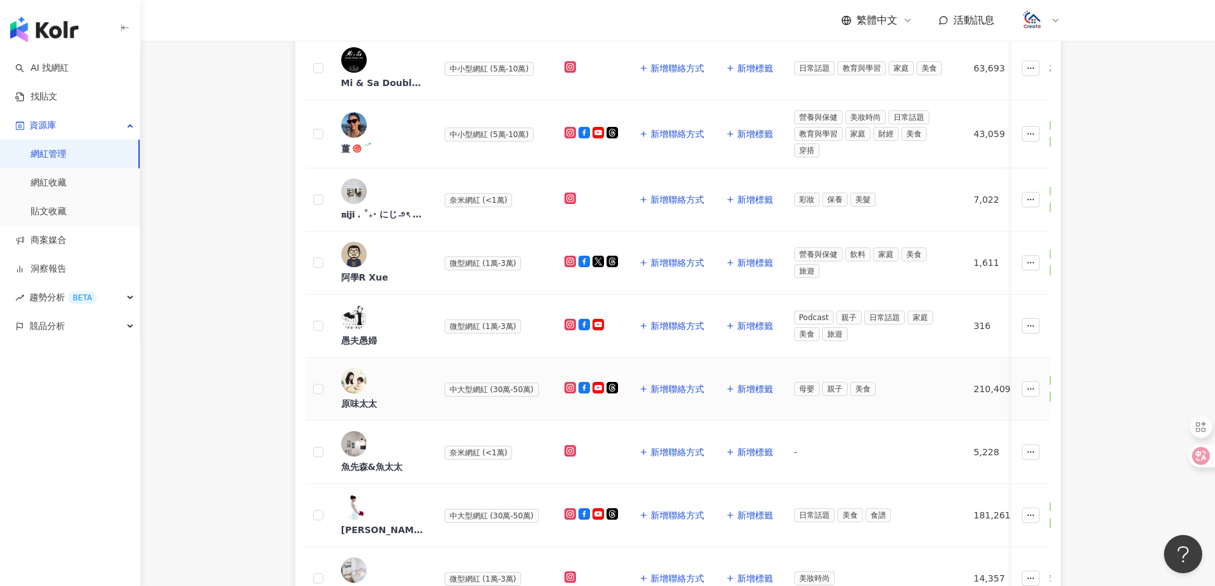
scroll to position [447, 0]
click at [499, 508] on span "中大型網紅 (30萬-50萬)" at bounding box center [492, 515] width 94 height 14
click at [412, 522] on div "[PERSON_NAME]" at bounding box center [382, 528] width 83 height 13
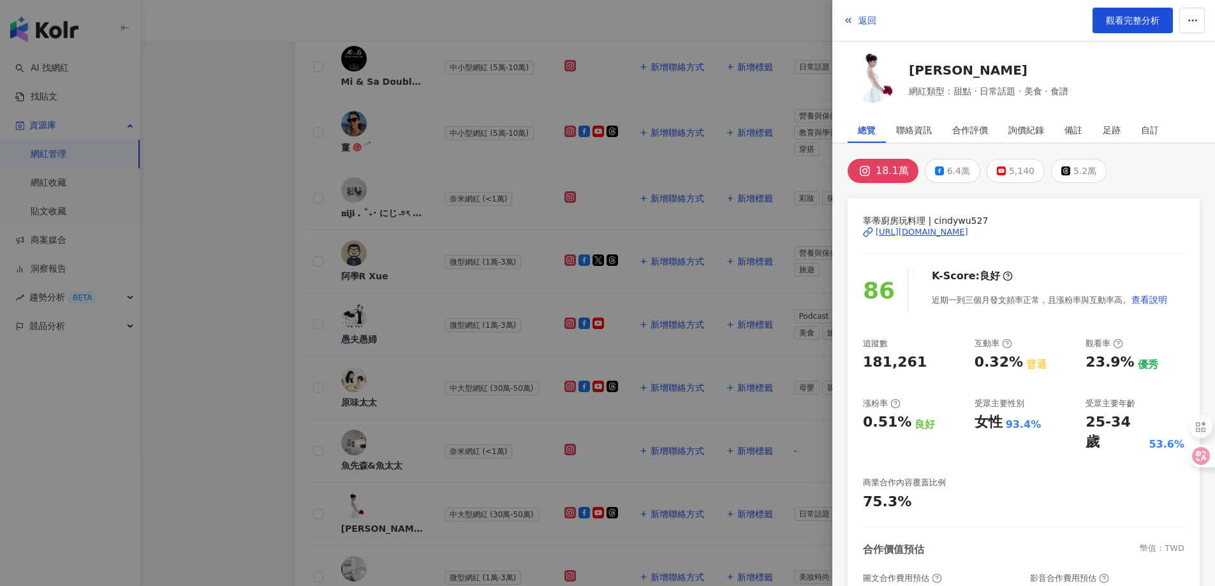
click at [942, 237] on div "[URL][DOMAIN_NAME]" at bounding box center [922, 231] width 92 height 11
click at [859, 22] on span "返回" at bounding box center [868, 20] width 18 height 10
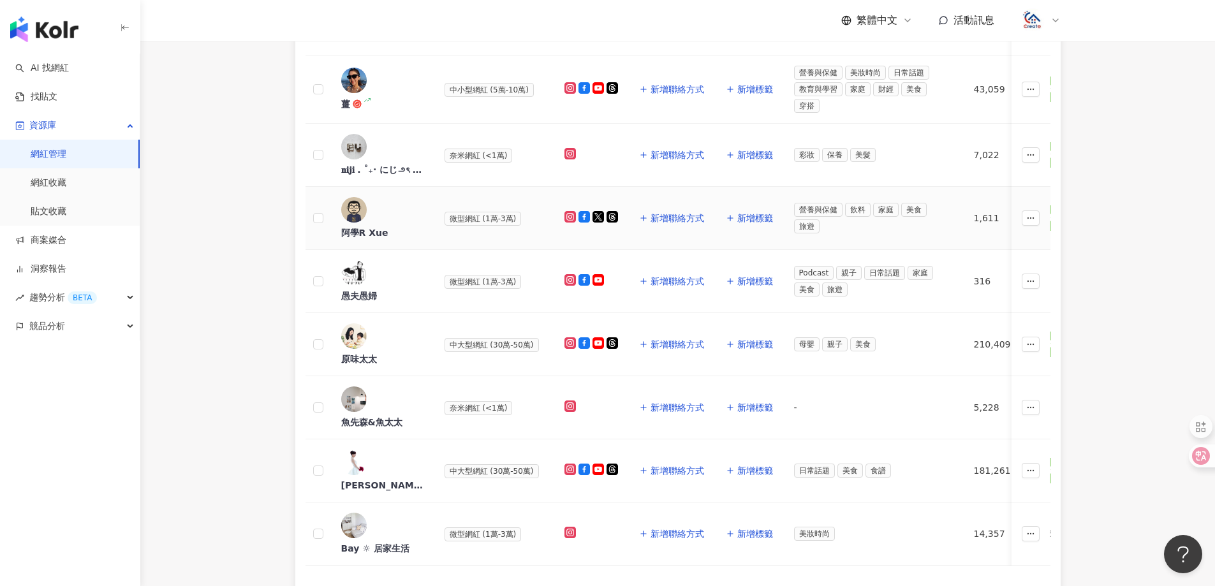
scroll to position [551, 0]
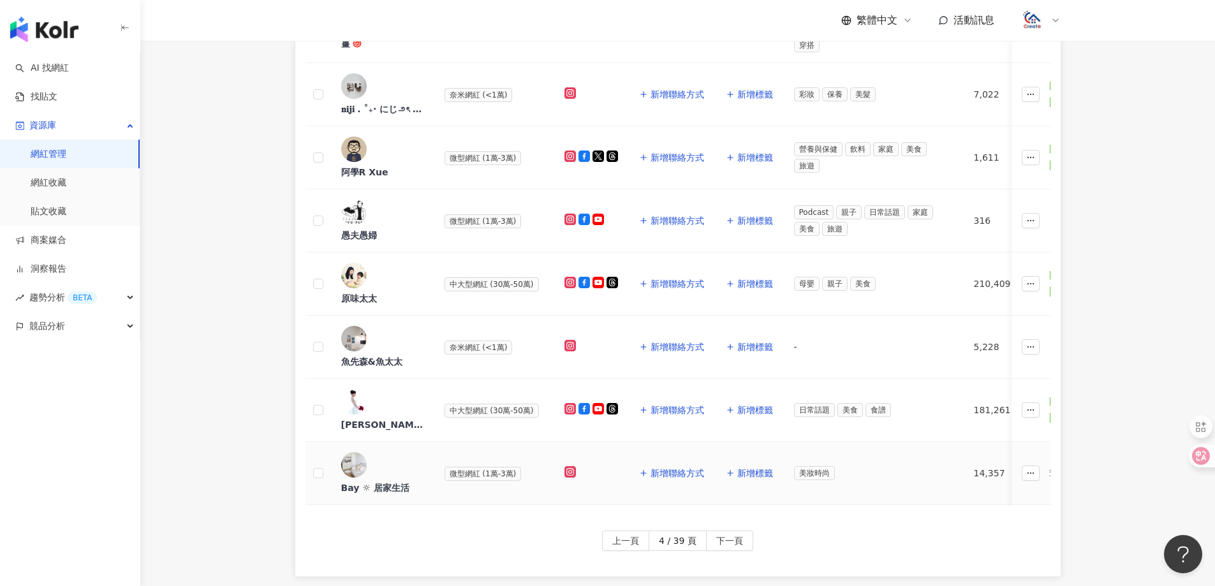
click at [498, 467] on span "微型網紅 (1萬-3萬)" at bounding box center [483, 474] width 77 height 14
click at [388, 482] on div "Bay ☼ 居家生活" at bounding box center [375, 488] width 68 height 13
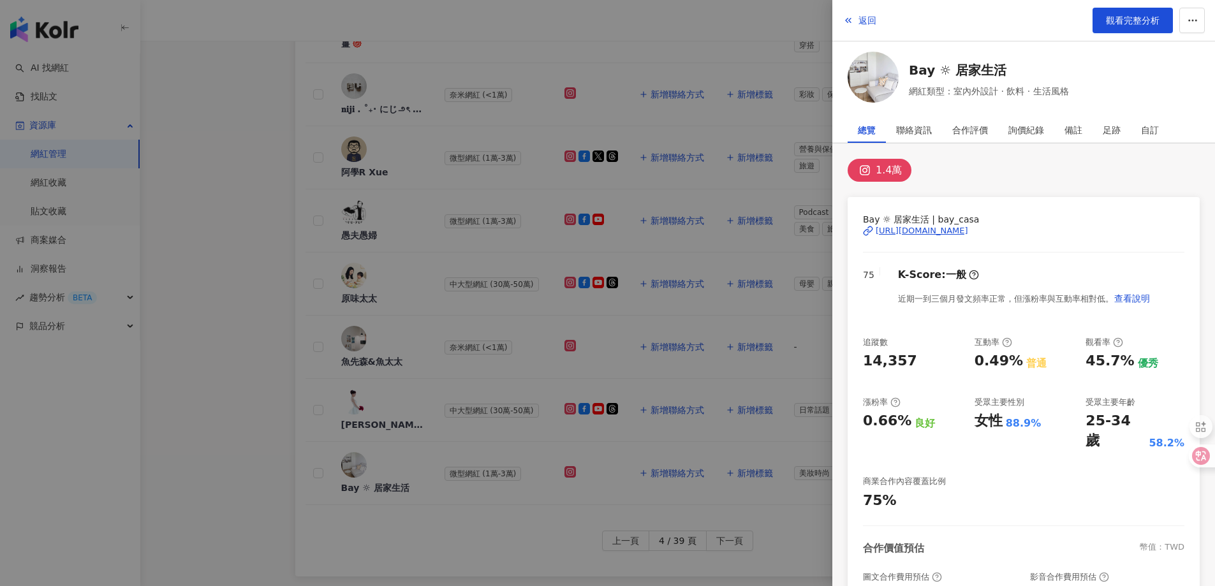
click at [947, 233] on div "[URL][DOMAIN_NAME]" at bounding box center [922, 230] width 92 height 11
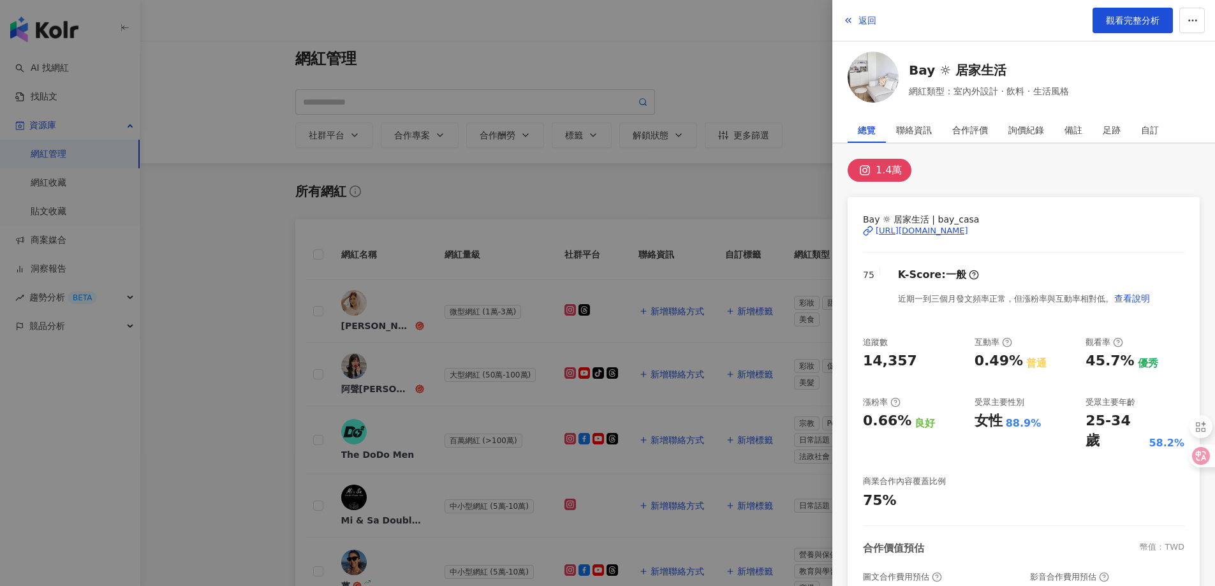
scroll to position [0, 0]
